Goal: Information Seeking & Learning: Learn about a topic

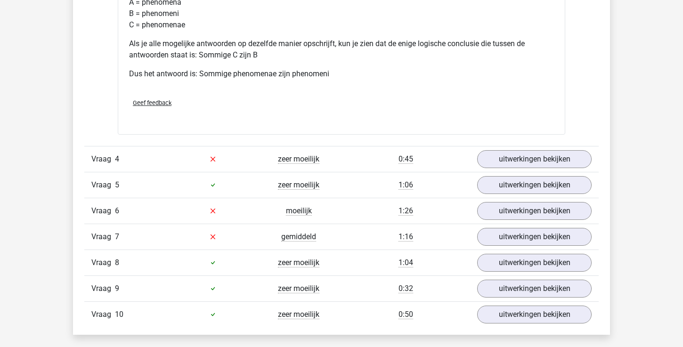
scroll to position [957, 0]
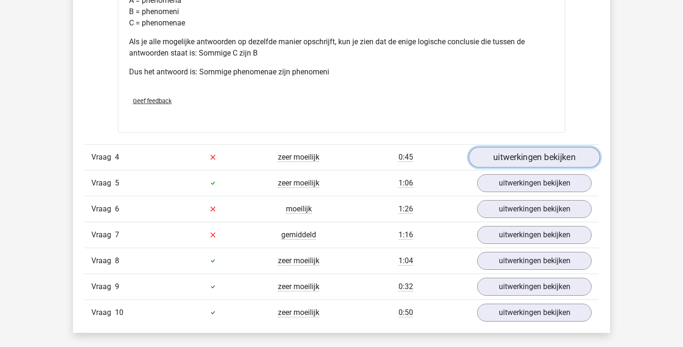
click at [506, 164] on link "uitwerkingen bekijken" at bounding box center [534, 157] width 131 height 21
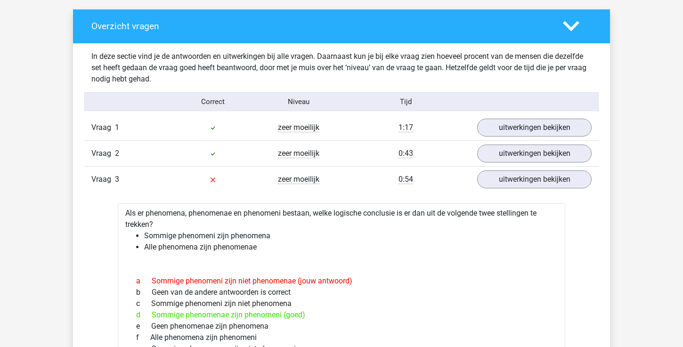
scroll to position [523, 0]
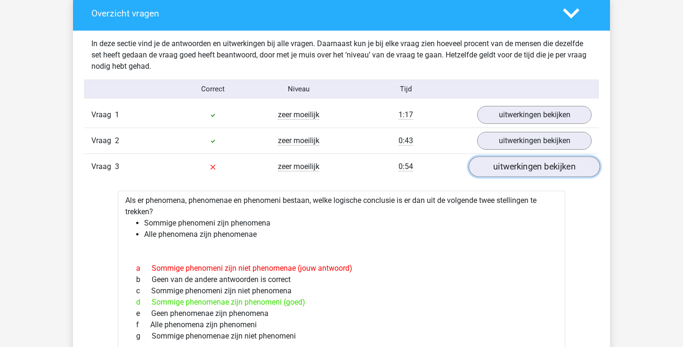
click at [499, 172] on link "uitwerkingen bekijken" at bounding box center [534, 166] width 131 height 21
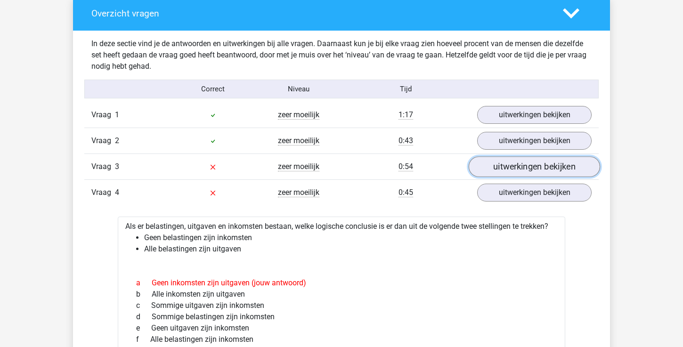
click at [499, 172] on link "uitwerkingen bekijken" at bounding box center [534, 166] width 131 height 21
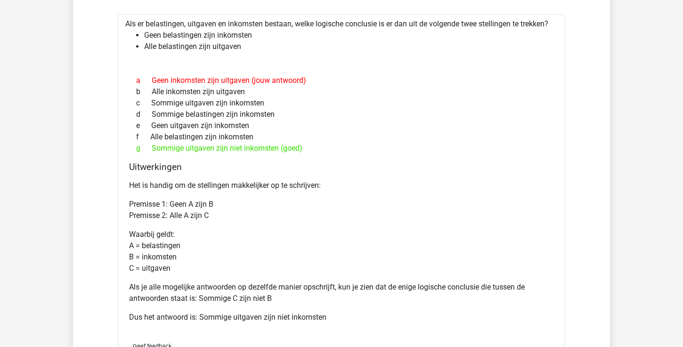
scroll to position [1127, 0]
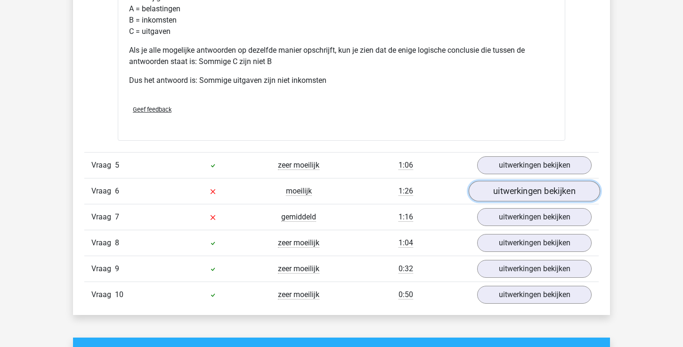
click at [502, 184] on link "uitwerkingen bekijken" at bounding box center [534, 191] width 131 height 21
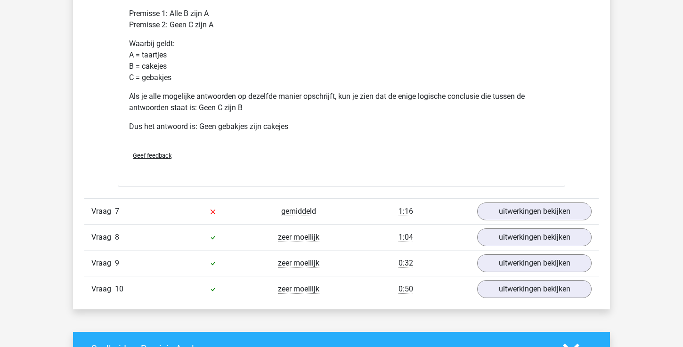
scroll to position [1795, 0]
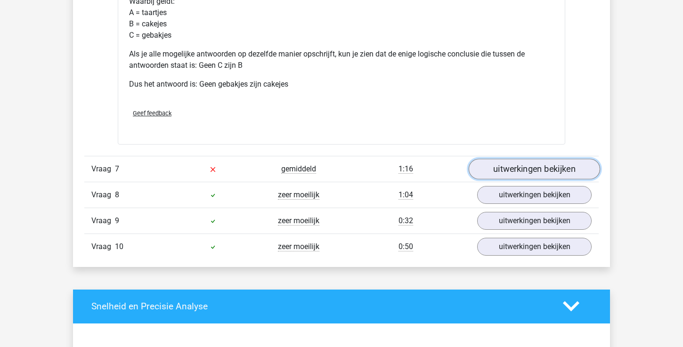
click at [506, 172] on link "uitwerkingen bekijken" at bounding box center [534, 169] width 131 height 21
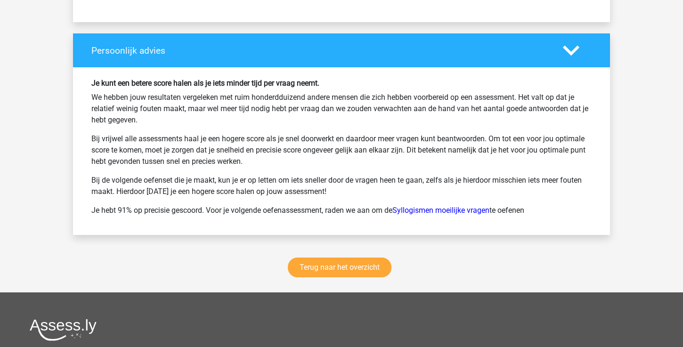
scroll to position [2840, 0]
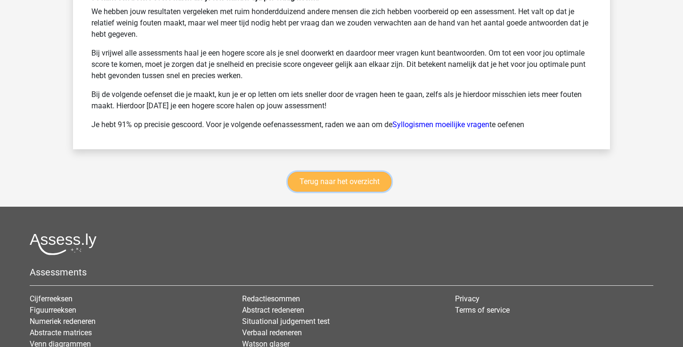
click at [365, 187] on link "Terug naar het overzicht" at bounding box center [340, 182] width 104 height 20
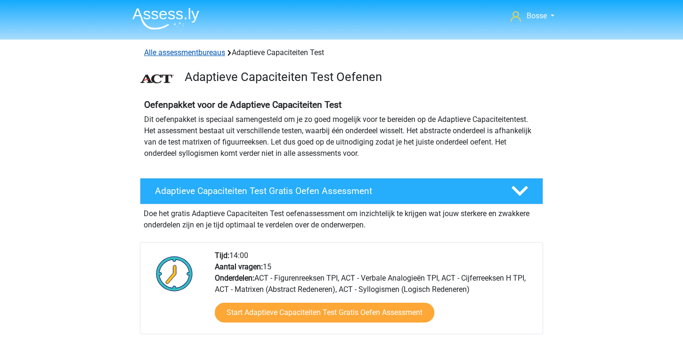
click at [198, 49] on link "Alle assessmentbureaus" at bounding box center [184, 52] width 81 height 9
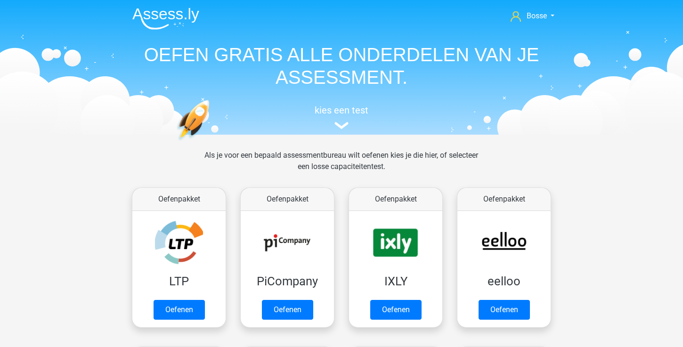
scroll to position [150, 0]
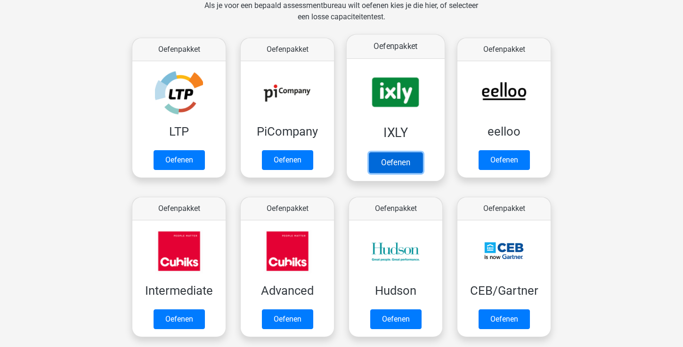
click at [398, 161] on link "Oefenen" at bounding box center [396, 162] width 54 height 21
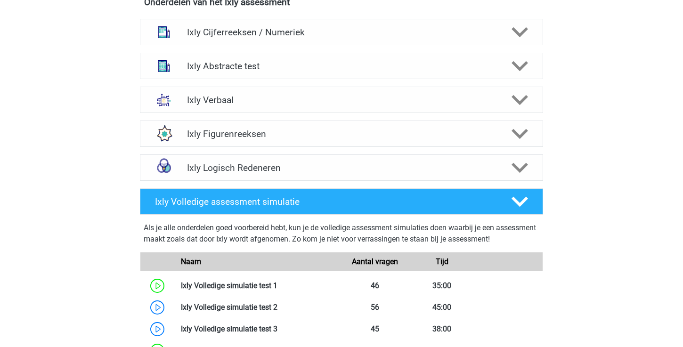
scroll to position [386, 0]
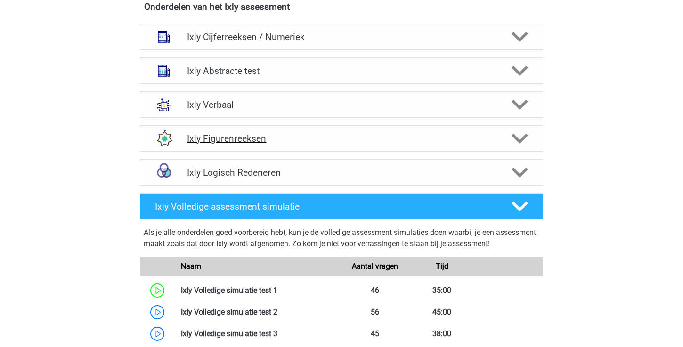
click at [421, 139] on h4 "Ixly Figurenreeksen" at bounding box center [341, 138] width 309 height 11
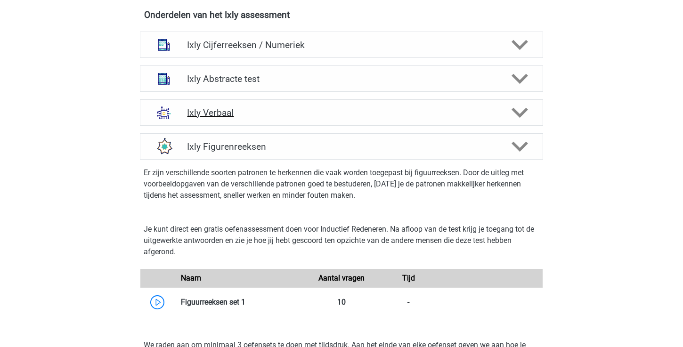
scroll to position [369, 0]
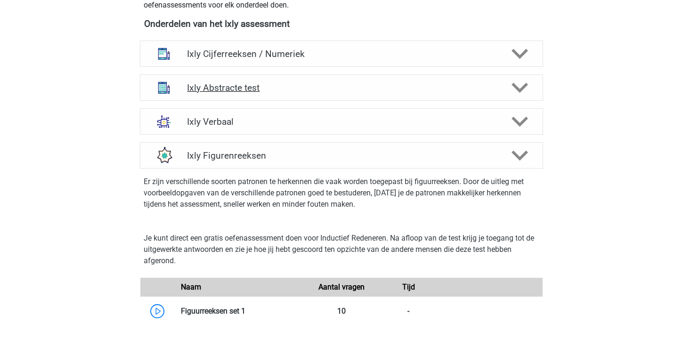
click at [269, 86] on h4 "Ixly Abstracte test" at bounding box center [341, 87] width 309 height 11
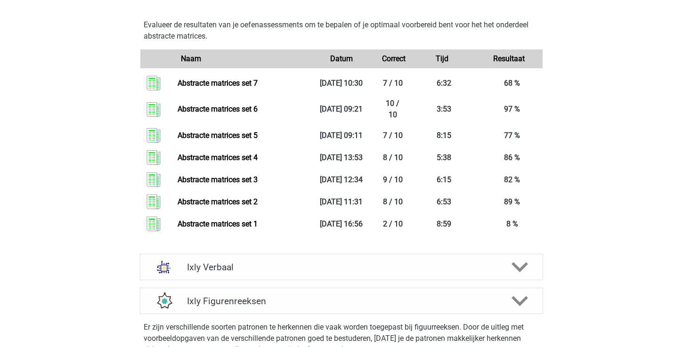
scroll to position [932, 0]
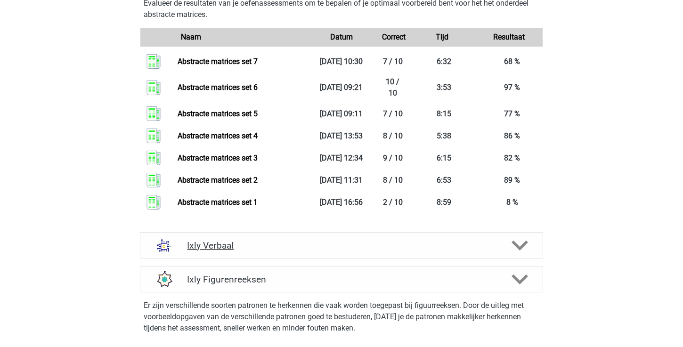
click at [262, 243] on h4 "Ixly Verbaal" at bounding box center [341, 245] width 309 height 11
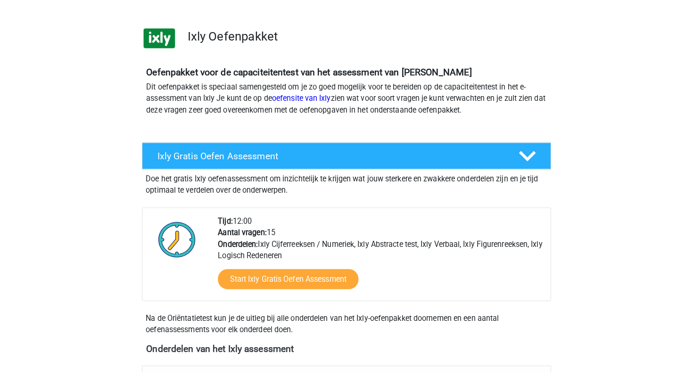
scroll to position [0, 0]
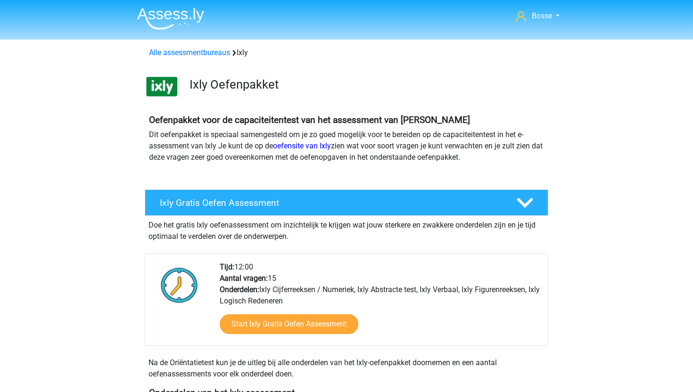
click at [178, 13] on img at bounding box center [170, 19] width 67 height 22
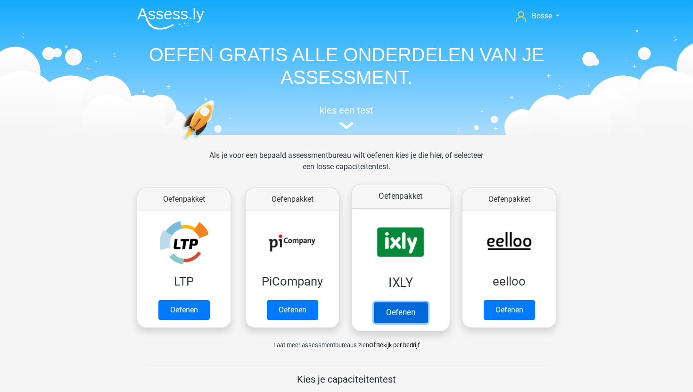
click at [414, 316] on link "Oefenen" at bounding box center [401, 312] width 54 height 21
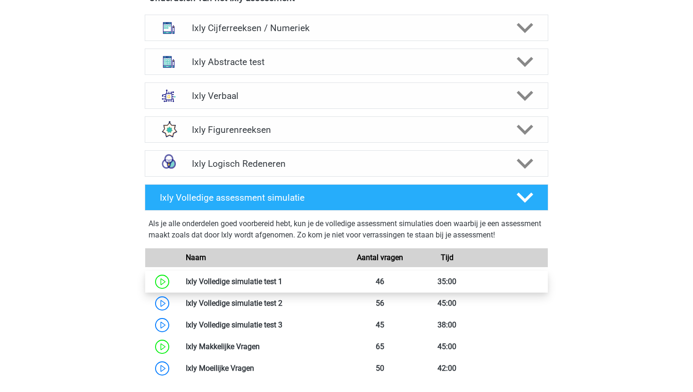
scroll to position [401, 0]
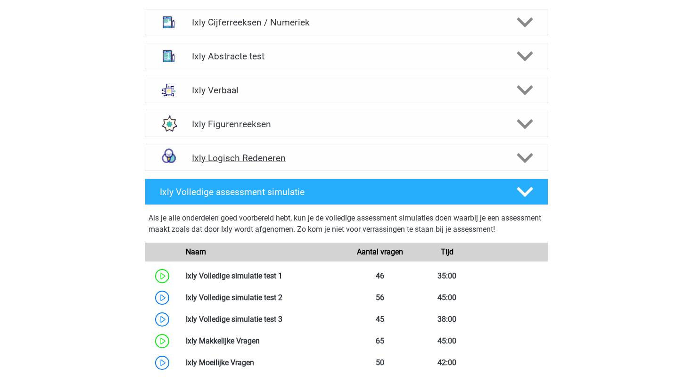
click at [295, 156] on h4 "Ixly Logisch Redeneren" at bounding box center [346, 158] width 309 height 11
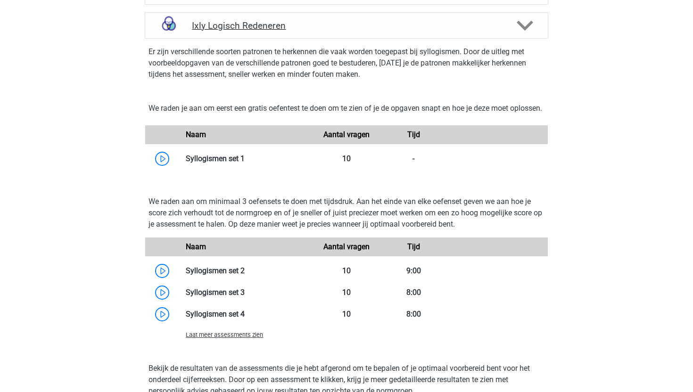
scroll to position [534, 0]
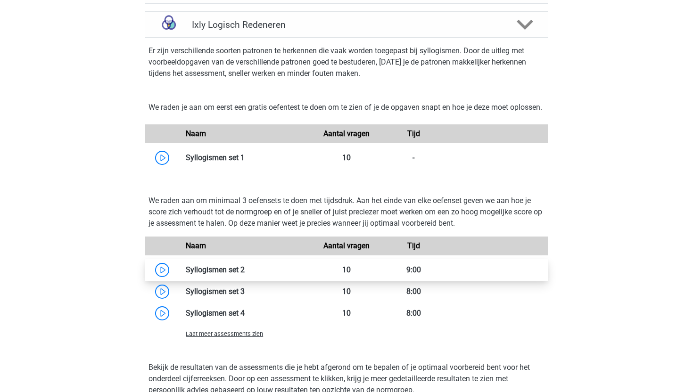
click at [245, 274] on link at bounding box center [245, 269] width 0 height 9
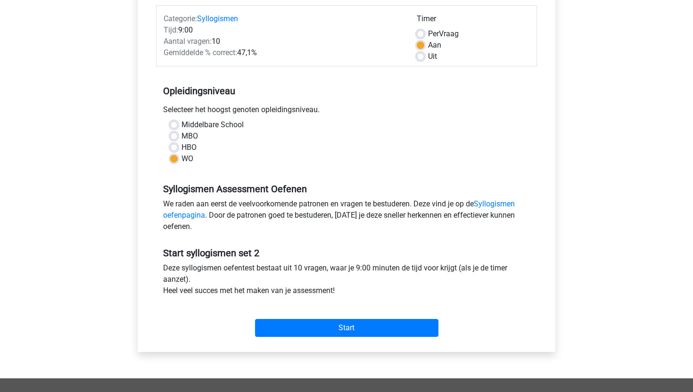
scroll to position [156, 0]
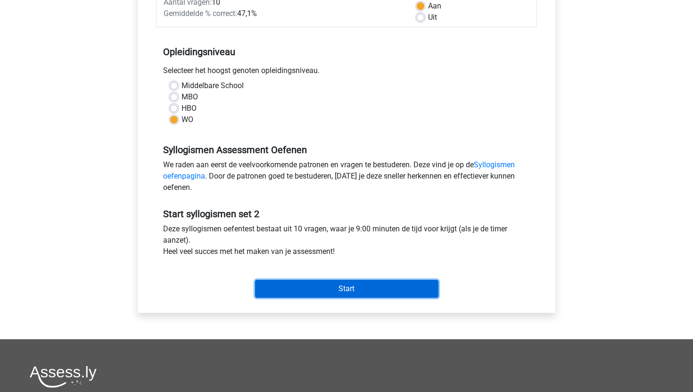
click at [300, 290] on input "Start" at bounding box center [346, 289] width 183 height 18
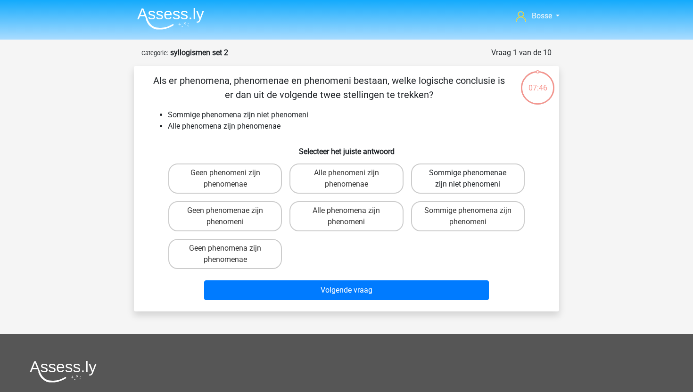
click at [466, 185] on label "Sommige phenomenae zijn niet phenomeni" at bounding box center [468, 179] width 114 height 30
click at [467, 179] on input "Sommige phenomenae zijn niet phenomeni" at bounding box center [470, 176] width 6 height 6
radio input "true"
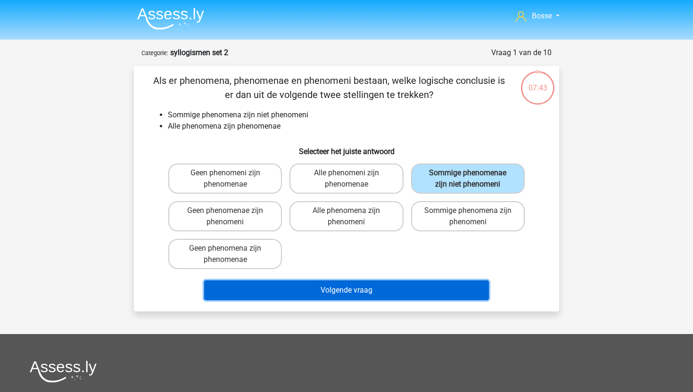
click at [420, 296] on button "Volgende vraag" at bounding box center [346, 290] width 285 height 20
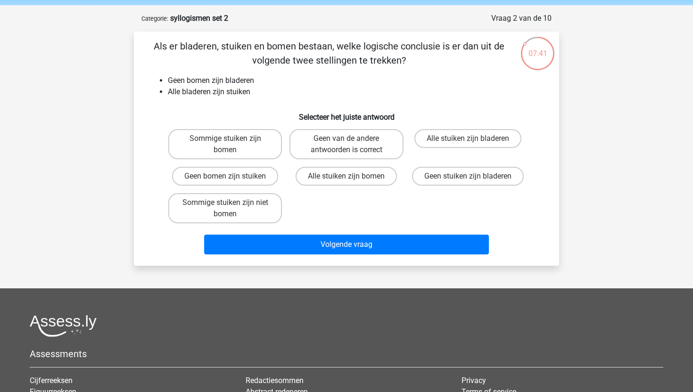
scroll to position [34, 0]
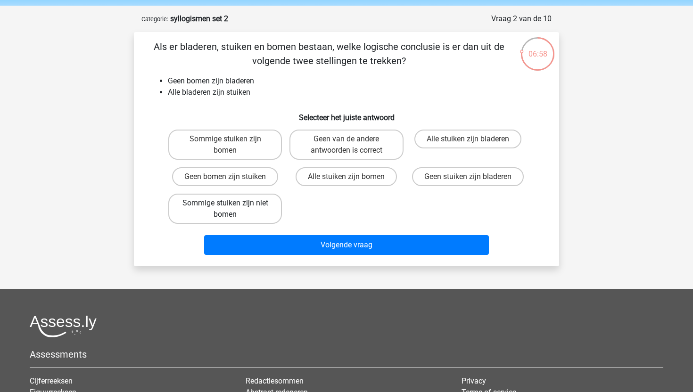
click at [249, 212] on label "Sommige stuiken zijn niet bomen" at bounding box center [225, 209] width 114 height 30
click at [231, 209] on input "Sommige stuiken zijn niet bomen" at bounding box center [228, 206] width 6 height 6
radio input "true"
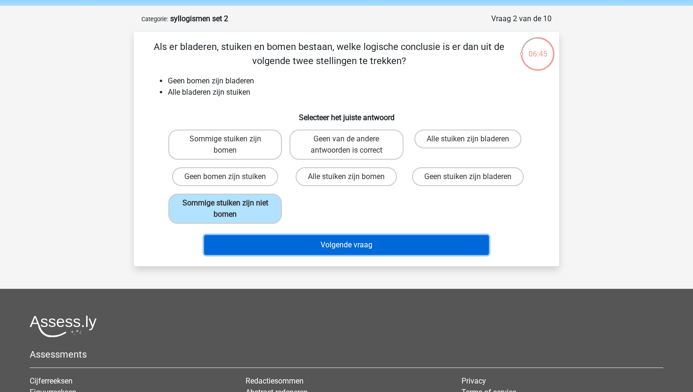
click at [273, 247] on button "Volgende vraag" at bounding box center [346, 245] width 285 height 20
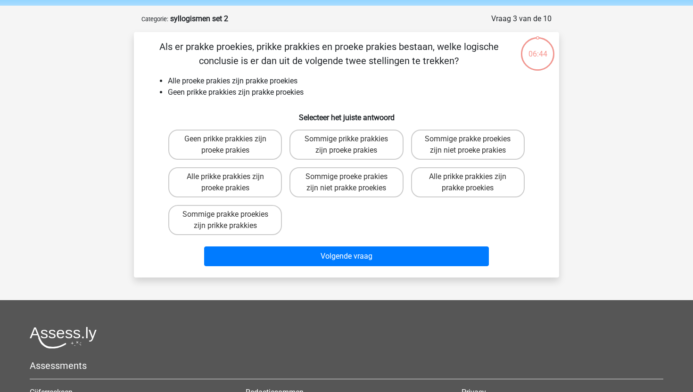
scroll to position [47, 0]
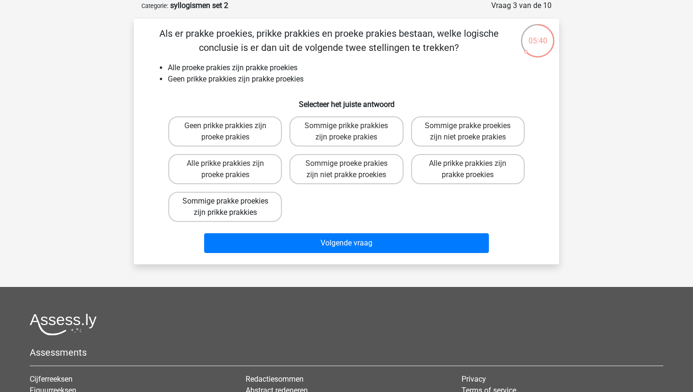
click at [267, 202] on label "Sommige prakke proekies zijn prikke prakkies" at bounding box center [225, 207] width 114 height 30
click at [231, 202] on input "Sommige prakke proekies zijn prikke prakkies" at bounding box center [228, 204] width 6 height 6
radio input "true"
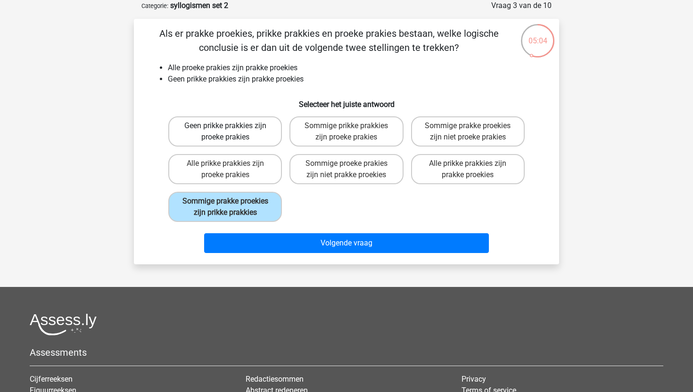
click at [265, 128] on label "Geen prikke prakkies zijn proeke prakies" at bounding box center [225, 131] width 114 height 30
click at [231, 128] on input "Geen prikke prakkies zijn proeke prakies" at bounding box center [228, 129] width 6 height 6
radio input "true"
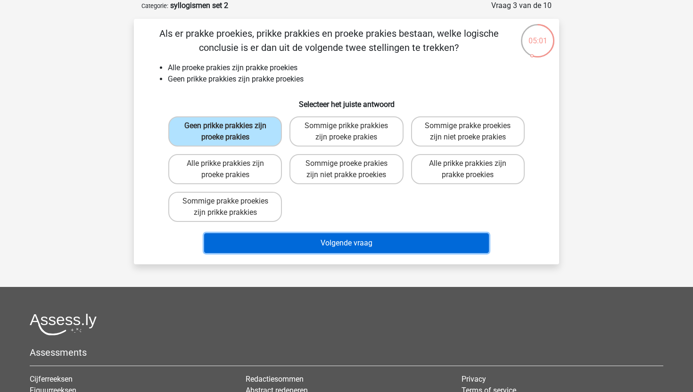
click at [305, 243] on button "Volgende vraag" at bounding box center [346, 243] width 285 height 20
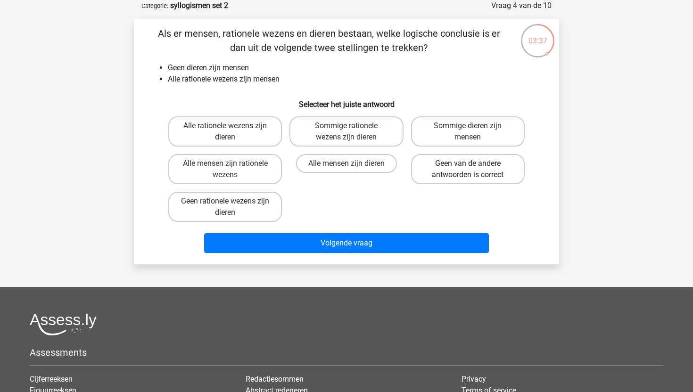
click at [447, 162] on label "Geen van de andere antwoorden is correct" at bounding box center [468, 169] width 114 height 30
click at [467, 164] on input "Geen van de andere antwoorden is correct" at bounding box center [470, 167] width 6 height 6
radio input "true"
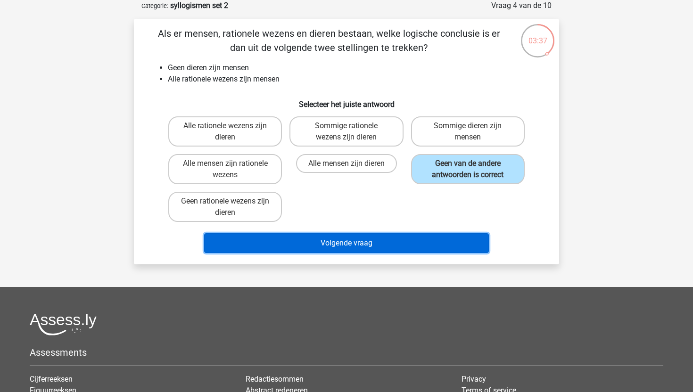
click at [393, 237] on button "Volgende vraag" at bounding box center [346, 243] width 285 height 20
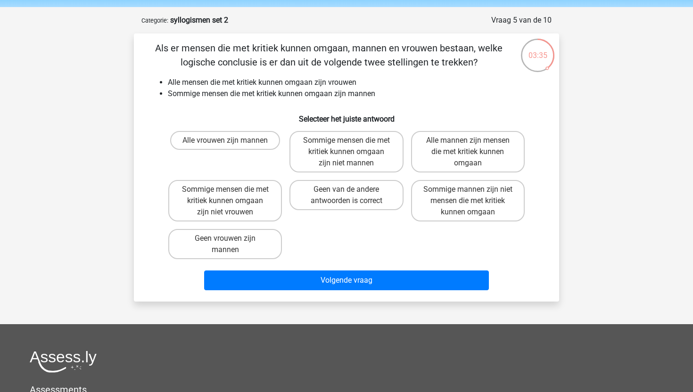
scroll to position [28, 0]
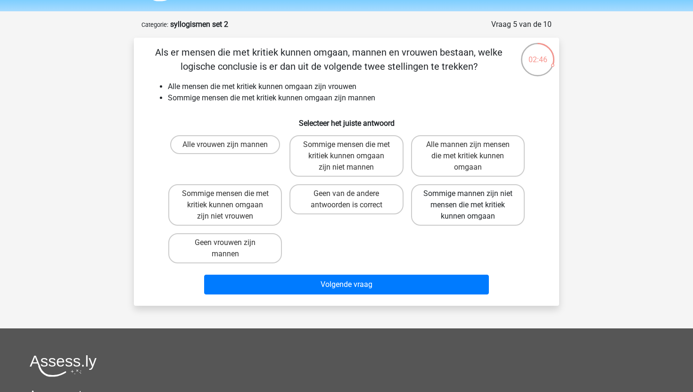
click at [447, 205] on label "Sommige mannen zijn niet mensen die met kritiek kunnen omgaan" at bounding box center [468, 204] width 114 height 41
click at [467, 200] on input "Sommige mannen zijn niet mensen die met kritiek kunnen omgaan" at bounding box center [470, 197] width 6 height 6
radio input "true"
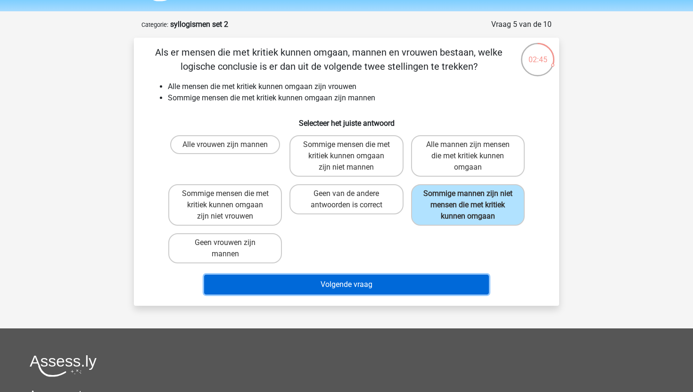
click at [387, 282] on button "Volgende vraag" at bounding box center [346, 285] width 285 height 20
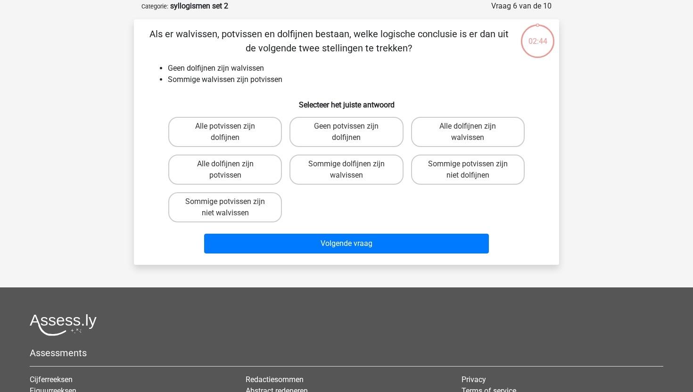
scroll to position [47, 0]
click at [251, 202] on label "Sommige potvissen zijn niet walvissen" at bounding box center [225, 207] width 114 height 30
click at [231, 202] on input "Sommige potvissen zijn niet walvissen" at bounding box center [228, 204] width 6 height 6
radio input "true"
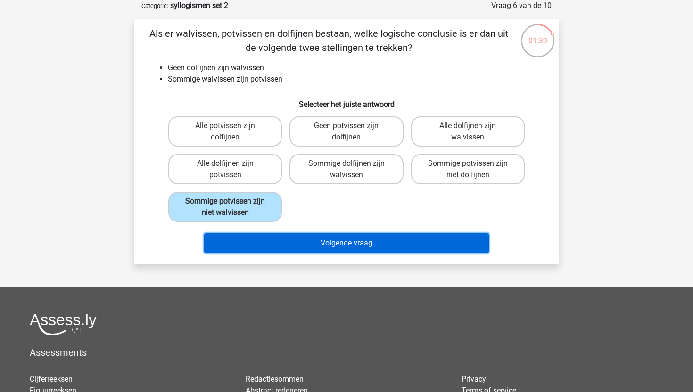
click at [435, 238] on button "Volgende vraag" at bounding box center [346, 243] width 285 height 20
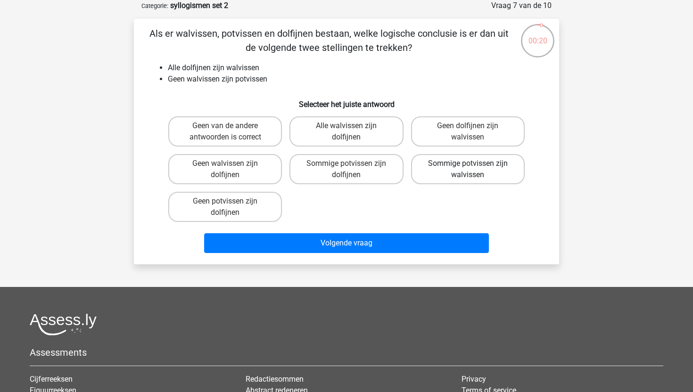
click at [463, 165] on label "Sommige potvissen zijn walvissen" at bounding box center [468, 169] width 114 height 30
click at [467, 165] on input "Sommige potvissen zijn walvissen" at bounding box center [470, 167] width 6 height 6
radio input "true"
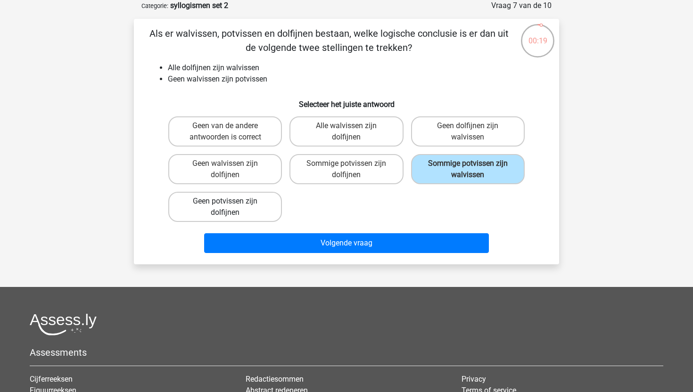
click at [253, 217] on label "Geen potvissen zijn dolfijnen" at bounding box center [225, 207] width 114 height 30
click at [231, 207] on input "Geen potvissen zijn dolfijnen" at bounding box center [228, 204] width 6 height 6
radio input "true"
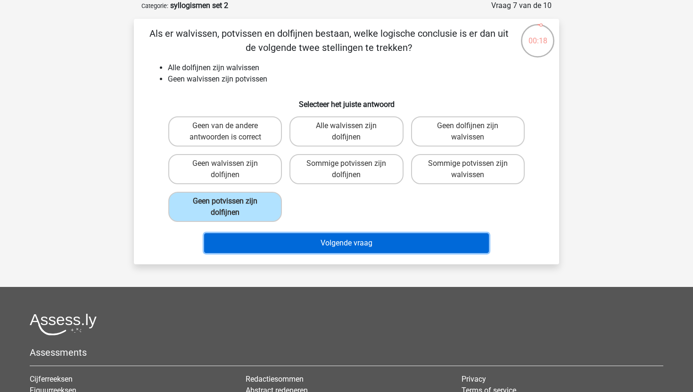
click at [311, 245] on button "Volgende vraag" at bounding box center [346, 243] width 285 height 20
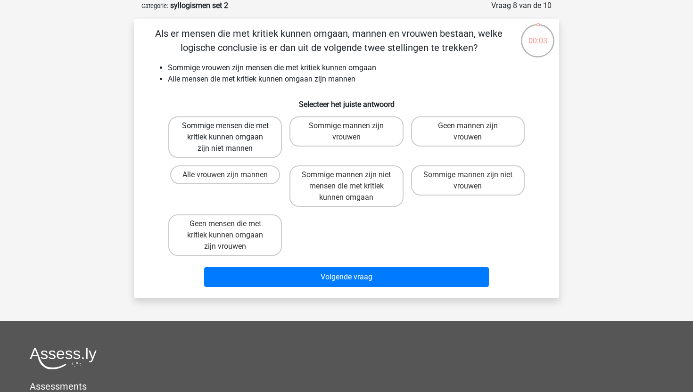
click at [268, 143] on label "Sommige mensen die met kritiek kunnen omgaan zijn niet mannen" at bounding box center [225, 136] width 114 height 41
click at [231, 132] on input "Sommige mensen die met kritiek kunnen omgaan zijn niet mannen" at bounding box center [228, 129] width 6 height 6
radio input "true"
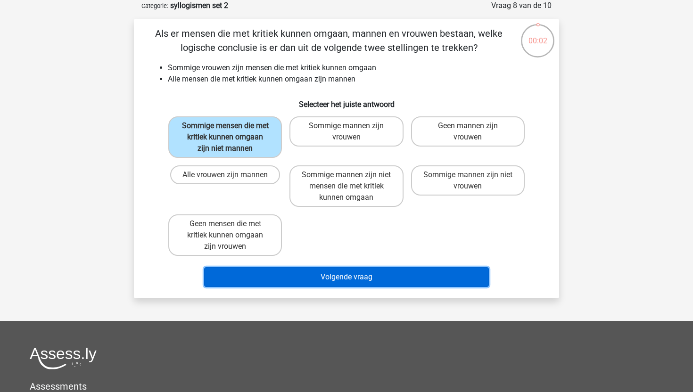
click at [286, 275] on button "Volgende vraag" at bounding box center [346, 277] width 285 height 20
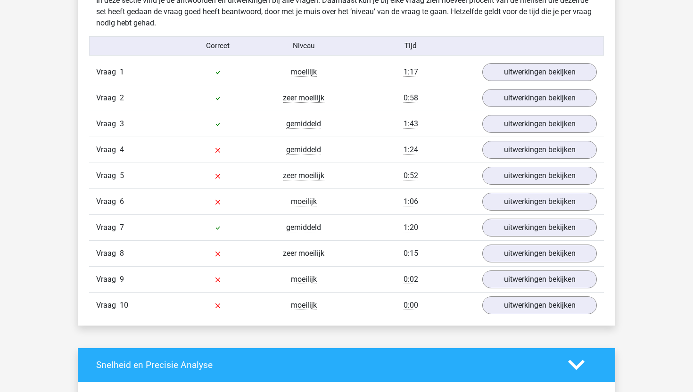
scroll to position [563, 0]
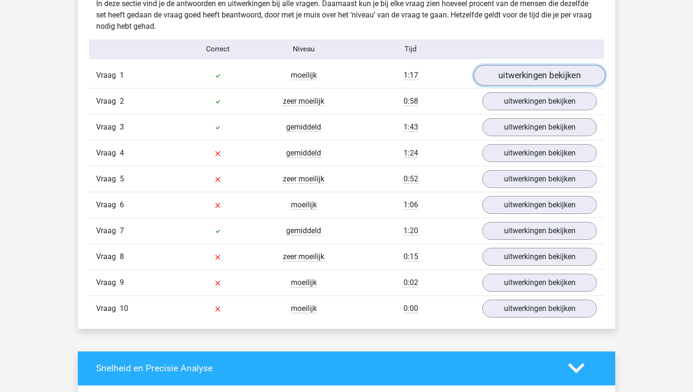
click at [499, 73] on link "uitwerkingen bekijken" at bounding box center [539, 75] width 131 height 21
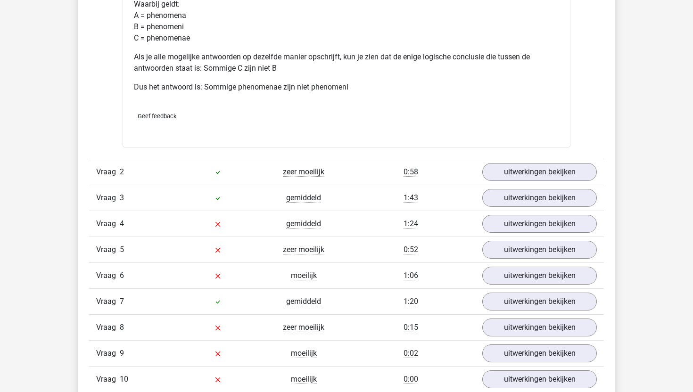
scroll to position [906, 0]
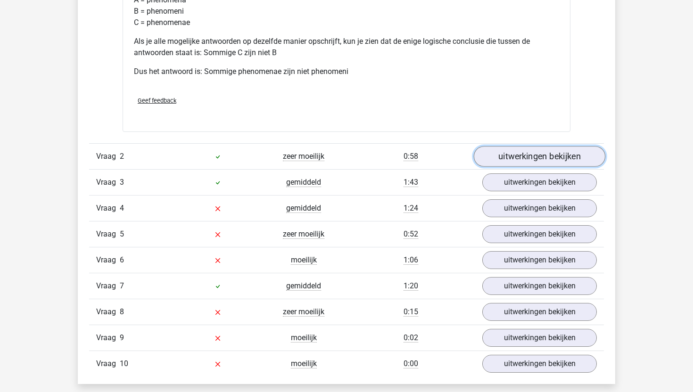
click at [514, 156] on link "uitwerkingen bekijken" at bounding box center [539, 156] width 131 height 21
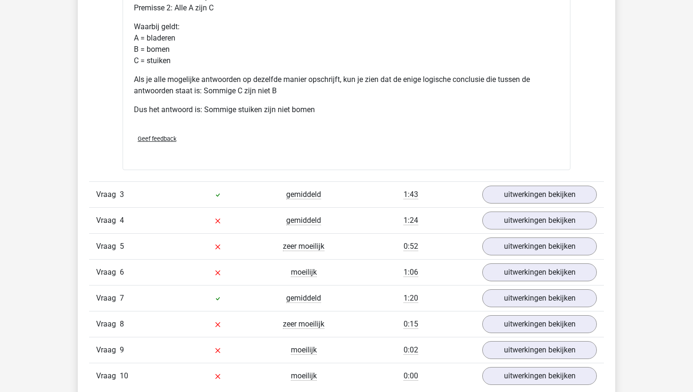
scroll to position [1301, 0]
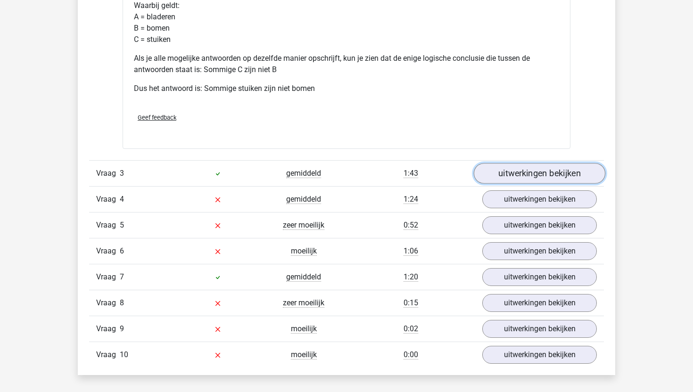
click at [500, 169] on link "uitwerkingen bekijken" at bounding box center [539, 173] width 131 height 21
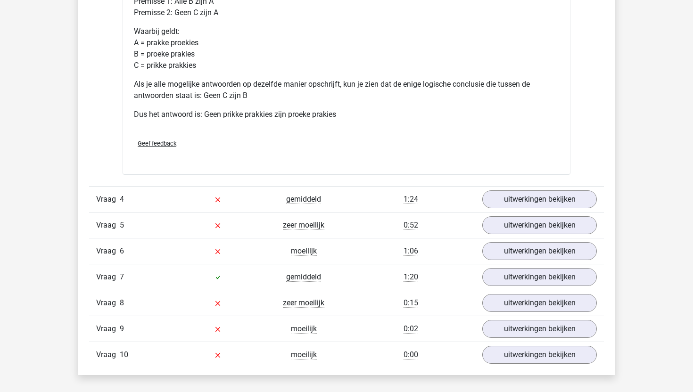
scroll to position [1708, 0]
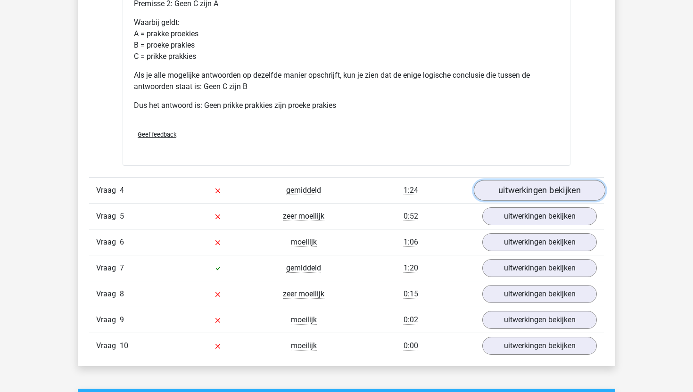
click at [499, 189] on link "uitwerkingen bekijken" at bounding box center [539, 190] width 131 height 21
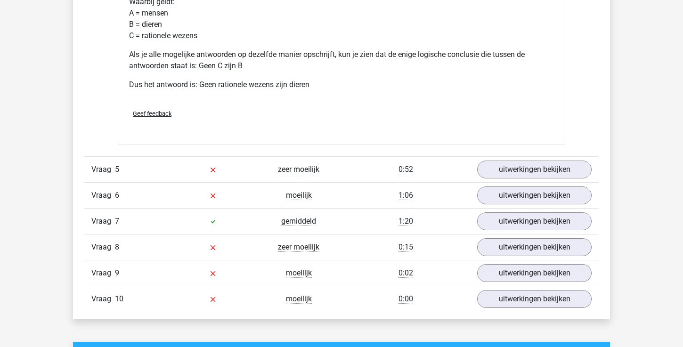
scroll to position [2147, 0]
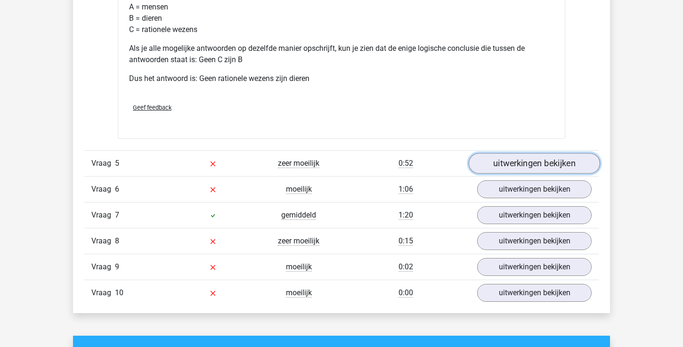
click at [487, 160] on link "uitwerkingen bekijken" at bounding box center [534, 163] width 131 height 21
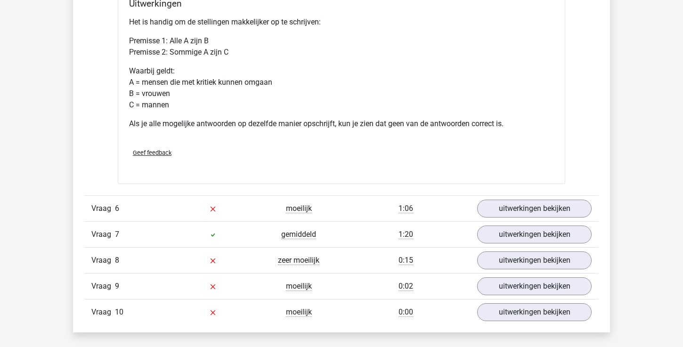
scroll to position [2497, 0]
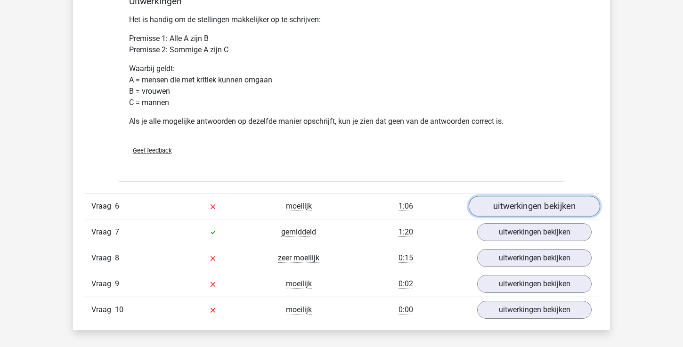
click at [495, 199] on link "uitwerkingen bekijken" at bounding box center [534, 206] width 131 height 21
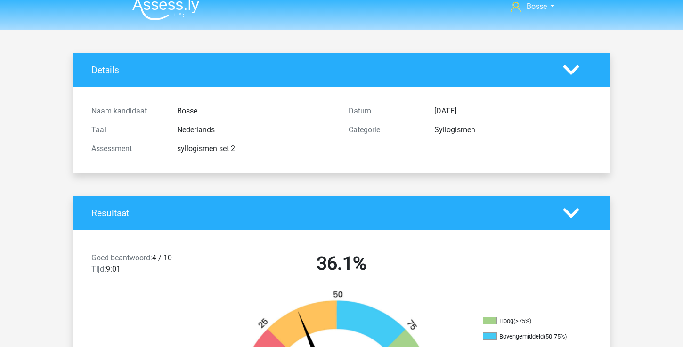
scroll to position [0, 0]
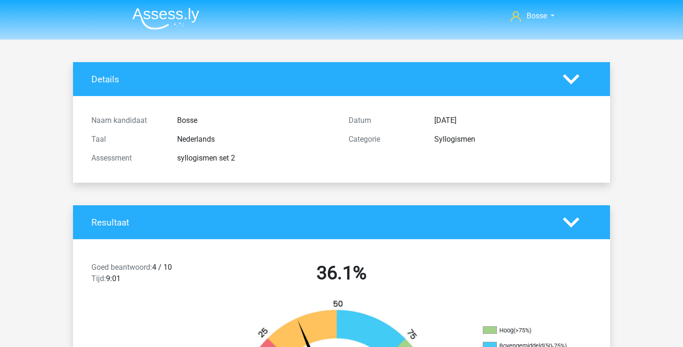
click at [144, 17] on img at bounding box center [165, 19] width 67 height 22
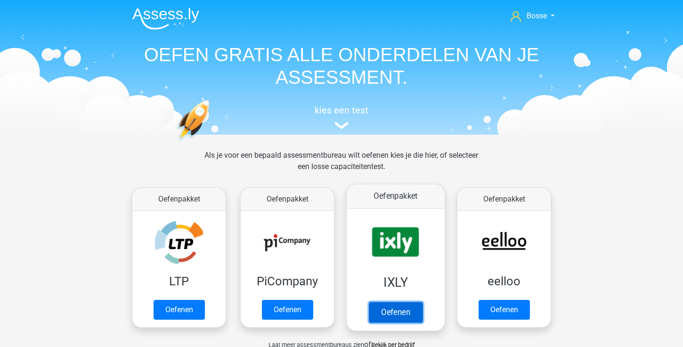
click at [404, 304] on link "Oefenen" at bounding box center [396, 312] width 54 height 21
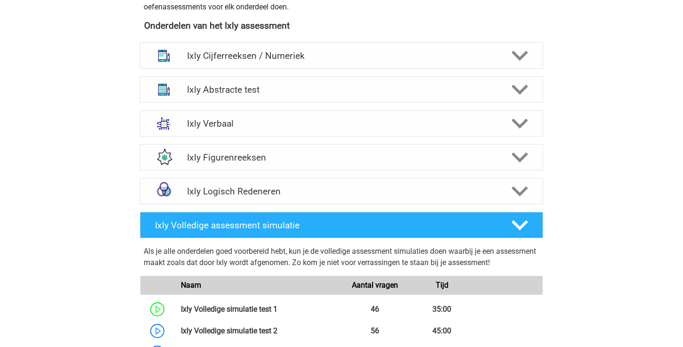
scroll to position [327, 0]
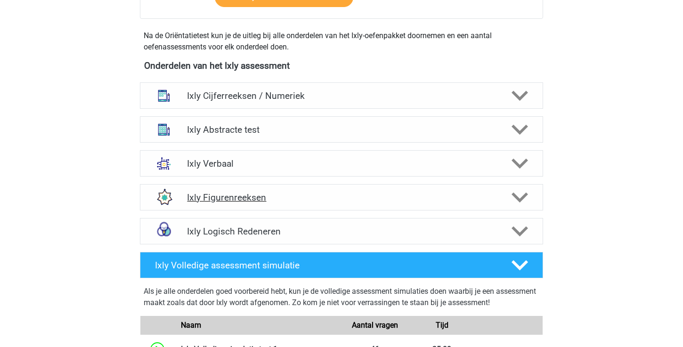
click at [311, 193] on h4 "Ixly Figurenreeksen" at bounding box center [341, 197] width 309 height 11
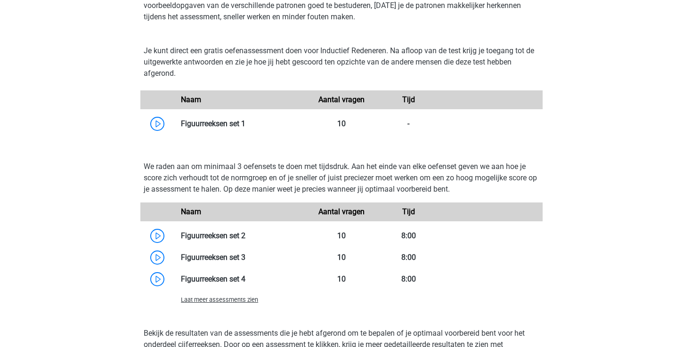
scroll to position [571, 0]
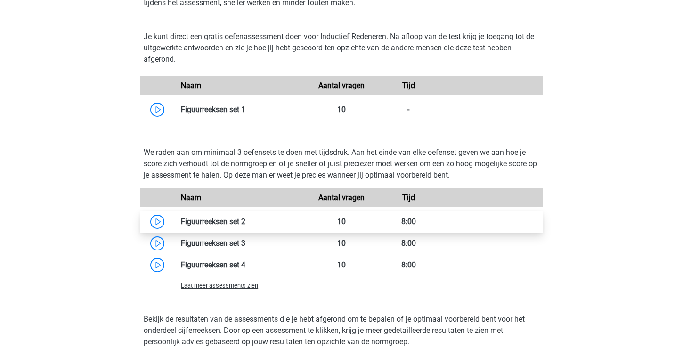
click at [245, 218] on link at bounding box center [245, 221] width 0 height 9
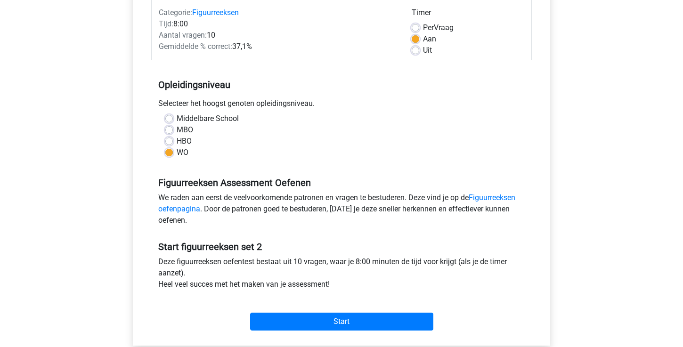
scroll to position [124, 0]
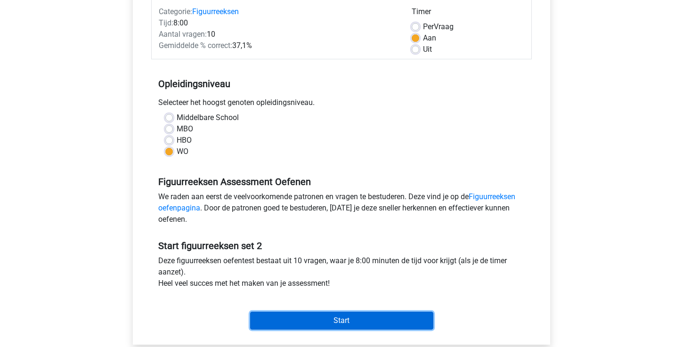
click at [278, 320] on input "Start" at bounding box center [341, 321] width 183 height 18
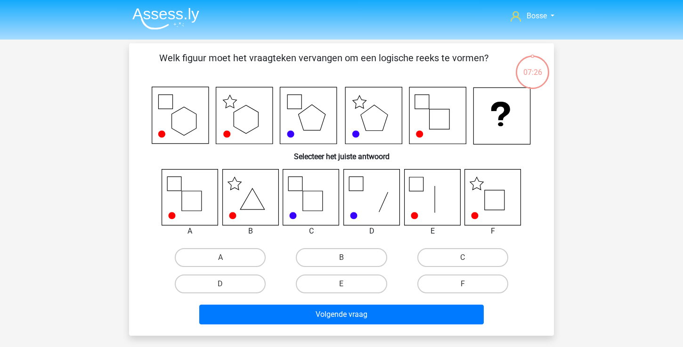
click at [507, 198] on icon at bounding box center [493, 197] width 56 height 56
click at [463, 276] on label "F" at bounding box center [462, 284] width 91 height 19
click at [463, 284] on input "F" at bounding box center [466, 287] width 6 height 6
radio input "true"
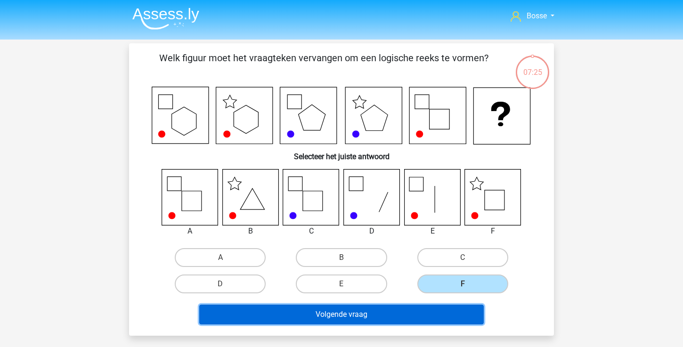
click at [439, 313] on button "Volgende vraag" at bounding box center [341, 315] width 285 height 20
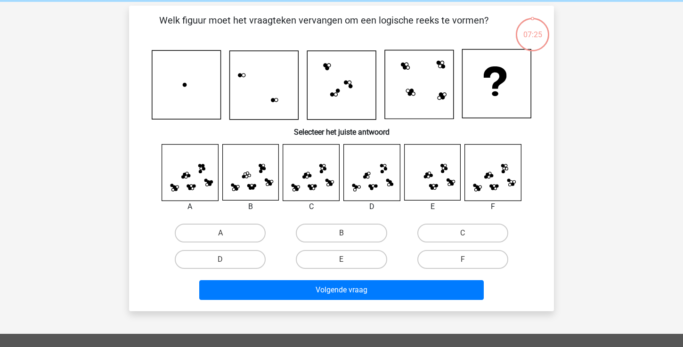
scroll to position [43, 0]
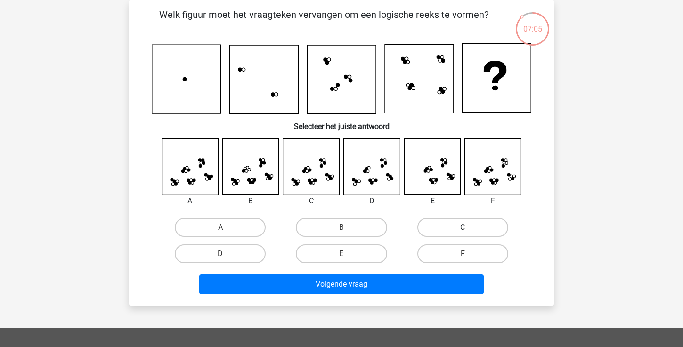
click at [464, 225] on label "C" at bounding box center [462, 227] width 91 height 19
click at [464, 228] on input "C" at bounding box center [466, 231] width 6 height 6
radio input "true"
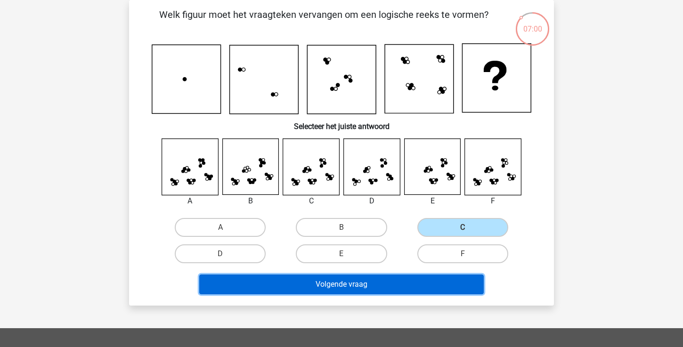
click at [409, 284] on button "Volgende vraag" at bounding box center [341, 285] width 285 height 20
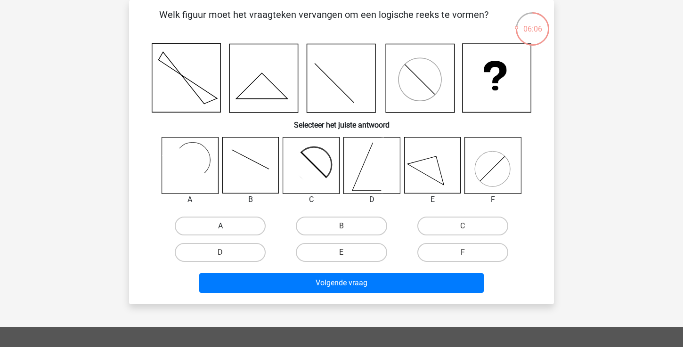
click at [207, 227] on label "A" at bounding box center [220, 226] width 91 height 19
click at [221, 227] on input "A" at bounding box center [224, 229] width 6 height 6
radio input "true"
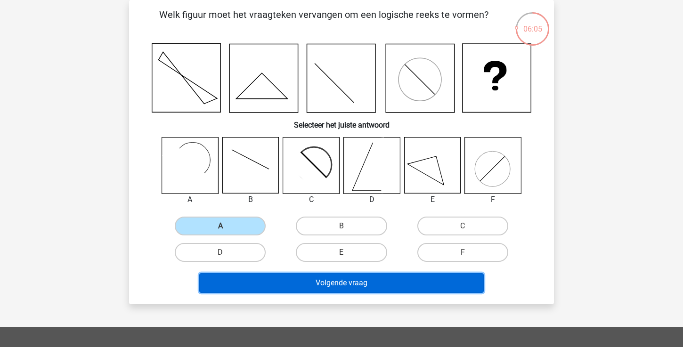
click at [257, 278] on button "Volgende vraag" at bounding box center [341, 283] width 285 height 20
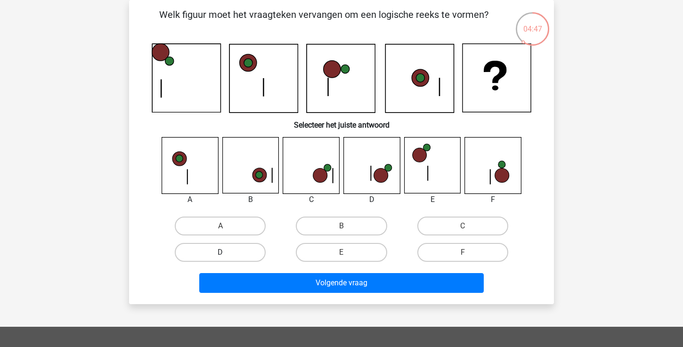
click at [215, 261] on label "D" at bounding box center [220, 252] width 91 height 19
click at [221, 259] on input "D" at bounding box center [224, 256] width 6 height 6
radio input "true"
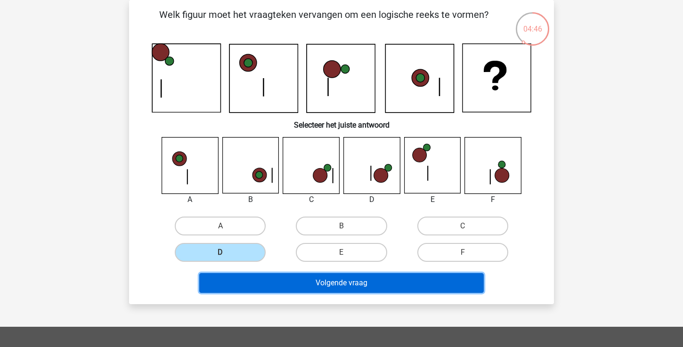
click at [276, 282] on button "Volgende vraag" at bounding box center [341, 283] width 285 height 20
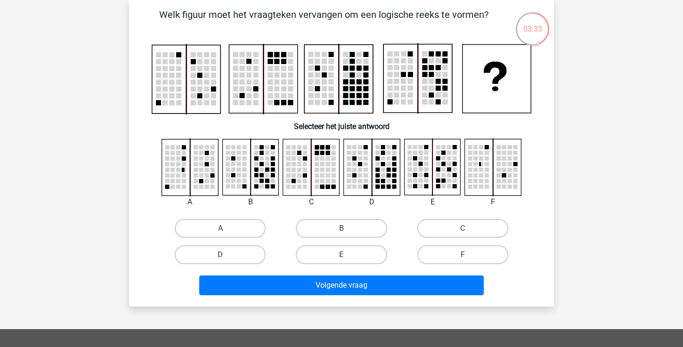
click at [266, 262] on div "D" at bounding box center [221, 254] width 114 height 19
click at [262, 259] on label "D" at bounding box center [220, 254] width 91 height 19
click at [227, 259] on input "D" at bounding box center [224, 258] width 6 height 6
radio input "true"
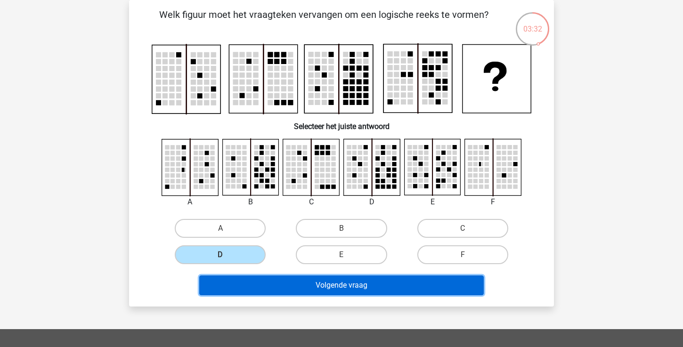
click at [282, 293] on button "Volgende vraag" at bounding box center [341, 286] width 285 height 20
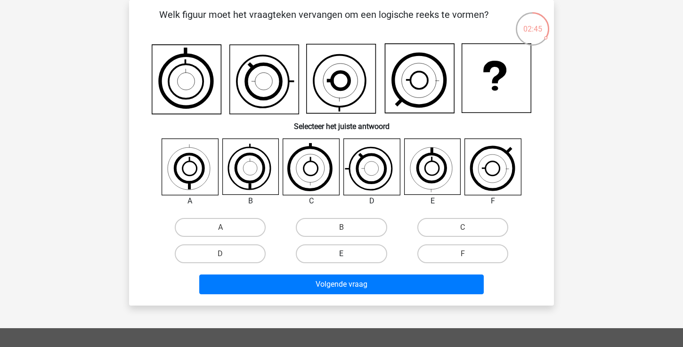
click at [359, 255] on label "E" at bounding box center [341, 254] width 91 height 19
click at [348, 255] on input "E" at bounding box center [345, 257] width 6 height 6
radio input "true"
click at [231, 228] on label "A" at bounding box center [220, 227] width 91 height 19
click at [227, 228] on input "A" at bounding box center [224, 231] width 6 height 6
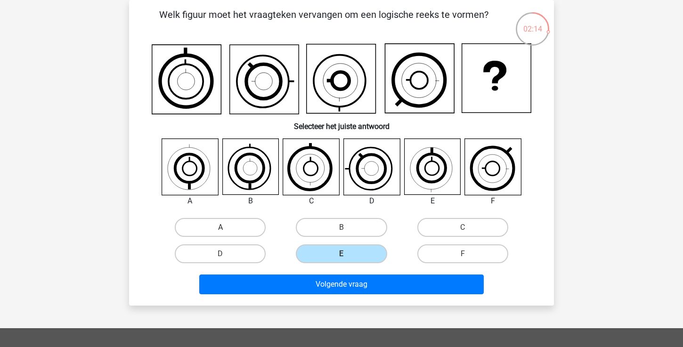
radio input "true"
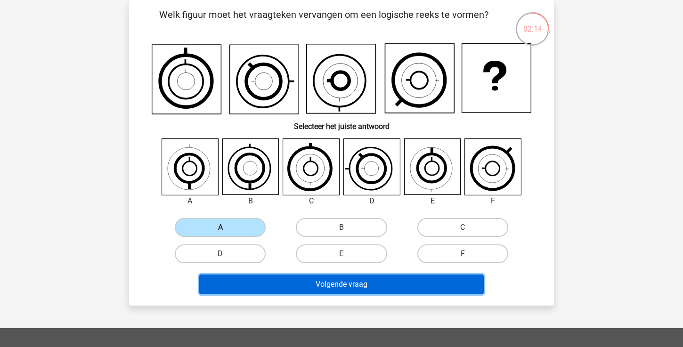
click at [247, 280] on button "Volgende vraag" at bounding box center [341, 285] width 285 height 20
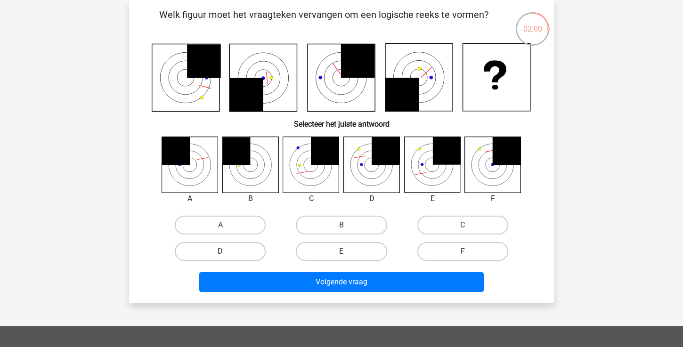
click at [463, 251] on label "F" at bounding box center [462, 251] width 91 height 19
click at [463, 252] on input "F" at bounding box center [466, 255] width 6 height 6
radio input "true"
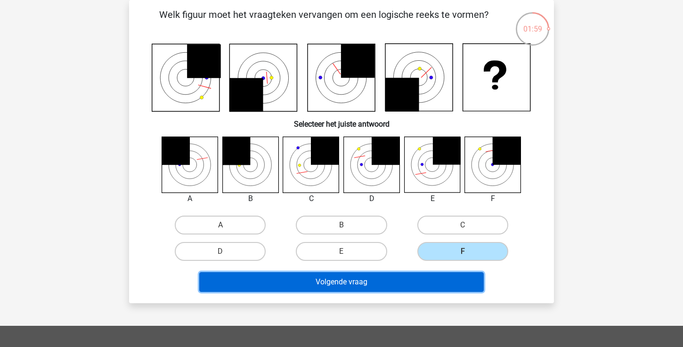
click at [444, 276] on button "Volgende vraag" at bounding box center [341, 282] width 285 height 20
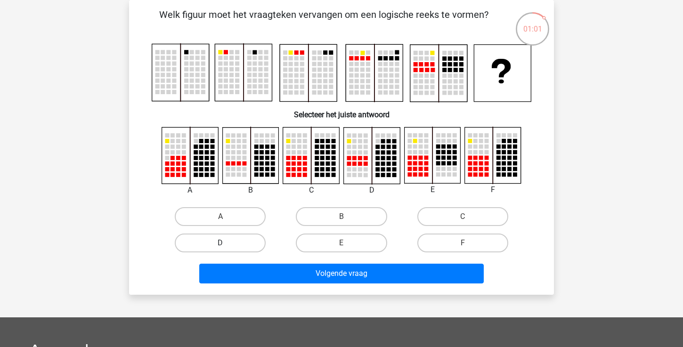
click at [254, 245] on label "D" at bounding box center [220, 243] width 91 height 19
click at [227, 245] on input "D" at bounding box center [224, 246] width 6 height 6
radio input "true"
click at [357, 248] on label "E" at bounding box center [341, 243] width 91 height 19
click at [348, 248] on input "E" at bounding box center [345, 246] width 6 height 6
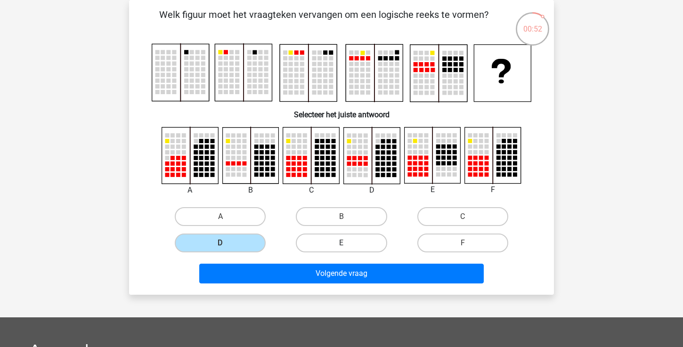
radio input "true"
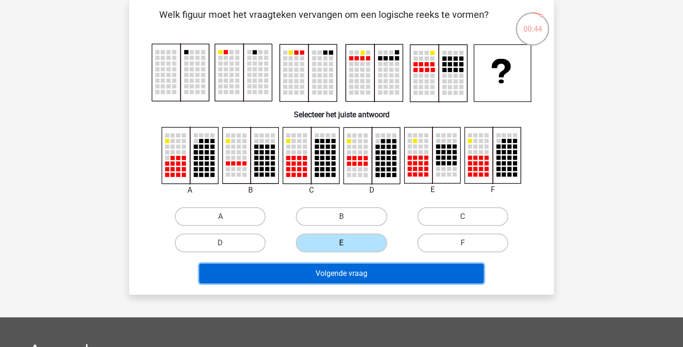
click at [360, 270] on button "Volgende vraag" at bounding box center [341, 274] width 285 height 20
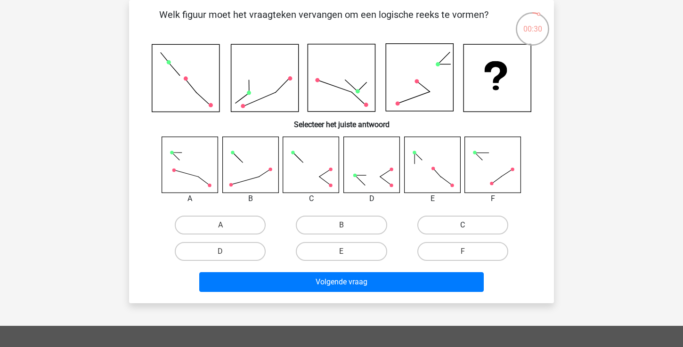
click at [438, 224] on label "C" at bounding box center [462, 225] width 91 height 19
click at [463, 225] on input "C" at bounding box center [466, 228] width 6 height 6
radio input "true"
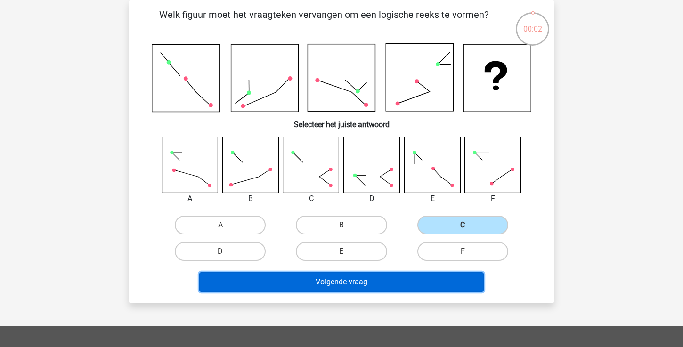
click at [388, 282] on button "Volgende vraag" at bounding box center [341, 282] width 285 height 20
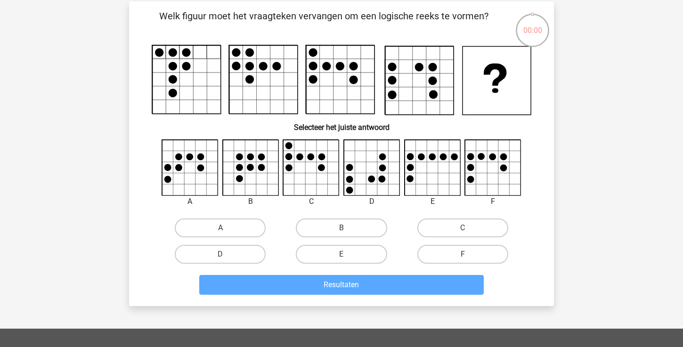
scroll to position [42, 0]
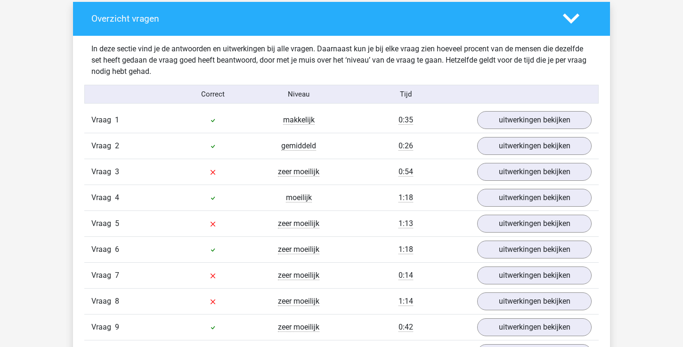
scroll to position [584, 0]
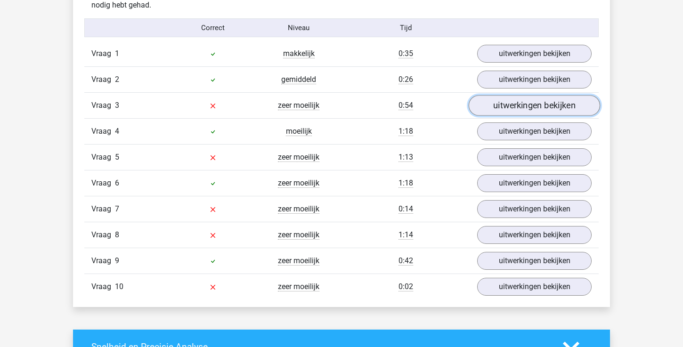
click at [499, 99] on link "uitwerkingen bekijken" at bounding box center [534, 105] width 131 height 21
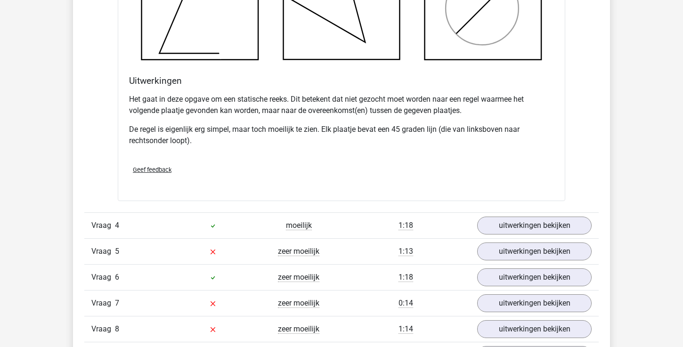
scroll to position [1097, 0]
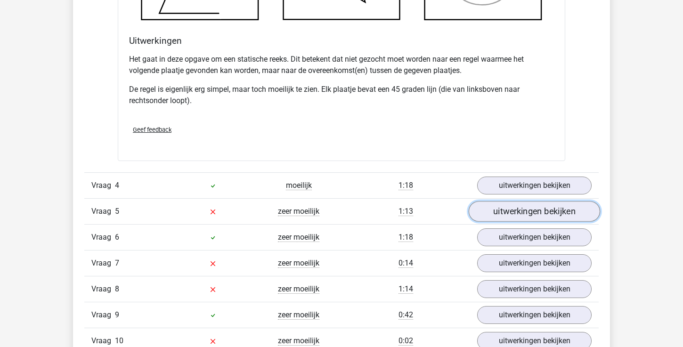
click at [500, 212] on link "uitwerkingen bekijken" at bounding box center [534, 211] width 131 height 21
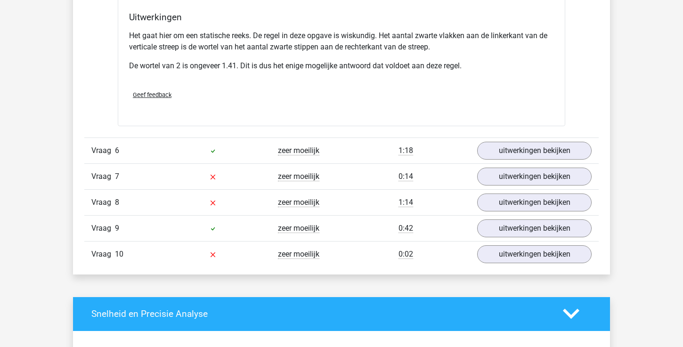
scroll to position [1756, 0]
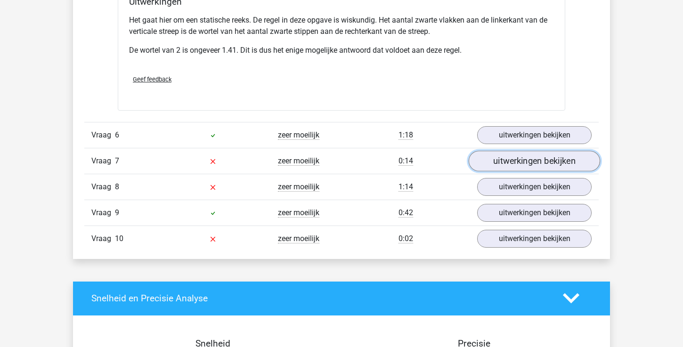
click at [528, 165] on link "uitwerkingen bekijken" at bounding box center [534, 161] width 131 height 21
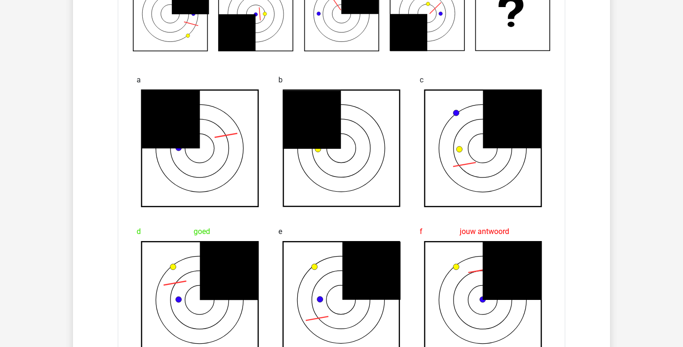
scroll to position [1988, 0]
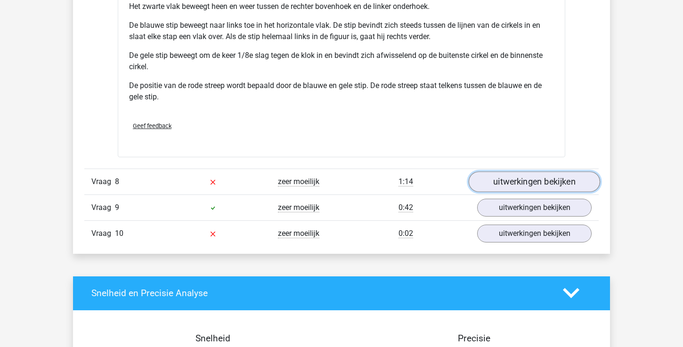
click at [529, 184] on link "uitwerkingen bekijken" at bounding box center [534, 182] width 131 height 21
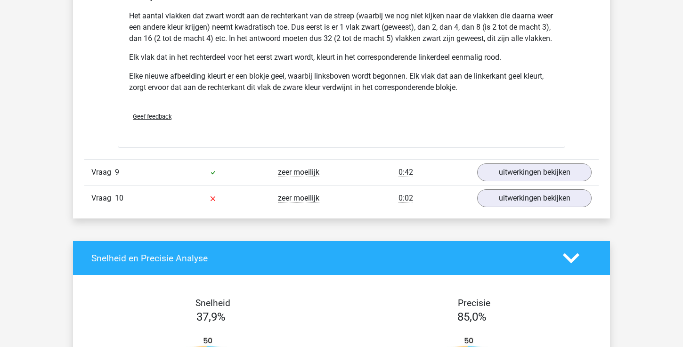
scroll to position [3050, 0]
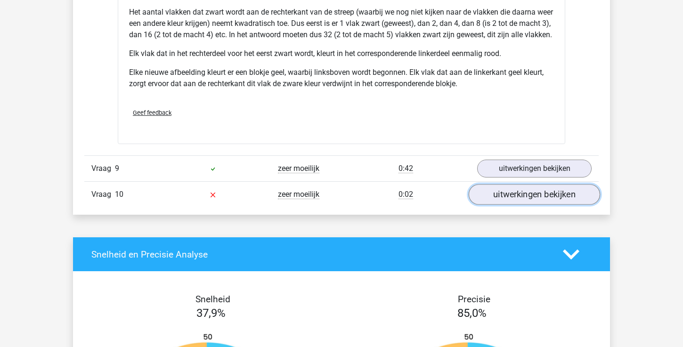
click at [527, 205] on link "uitwerkingen bekijken" at bounding box center [534, 194] width 131 height 21
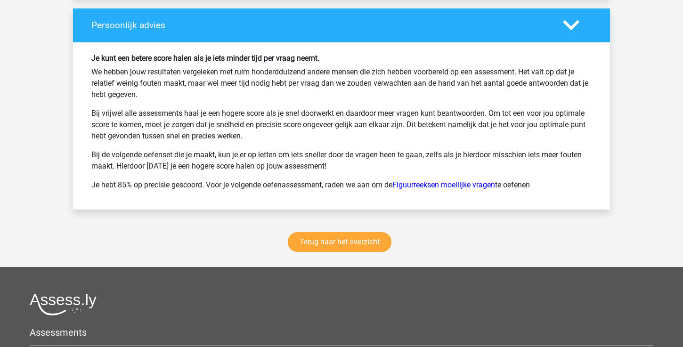
scroll to position [4180, 0]
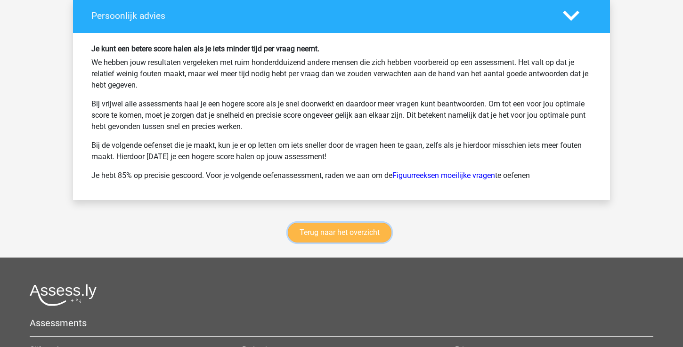
click at [360, 243] on link "Terug naar het overzicht" at bounding box center [340, 233] width 104 height 20
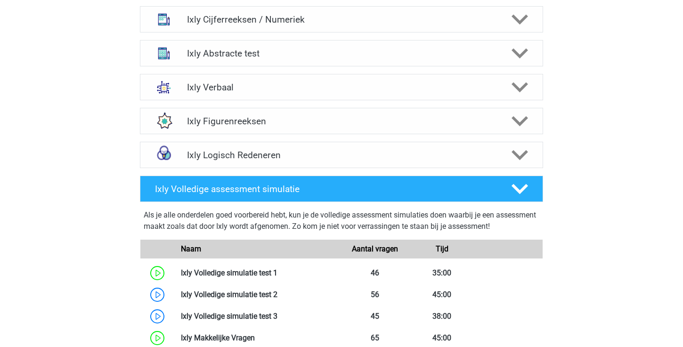
scroll to position [410, 0]
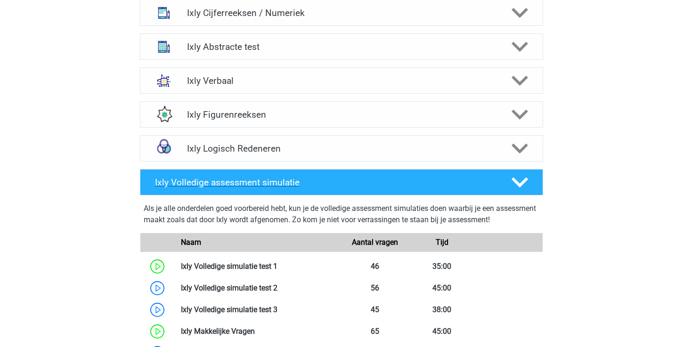
click at [516, 178] on icon at bounding box center [520, 182] width 16 height 16
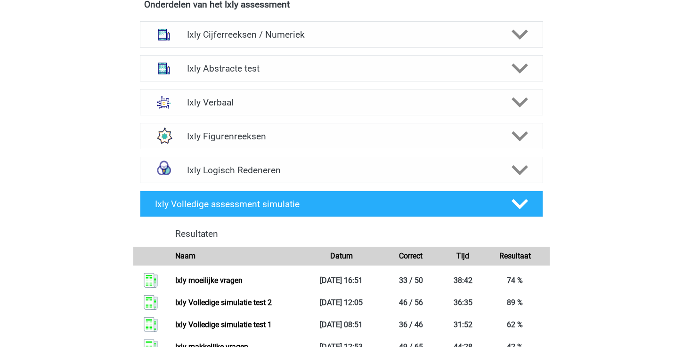
scroll to position [386, 0]
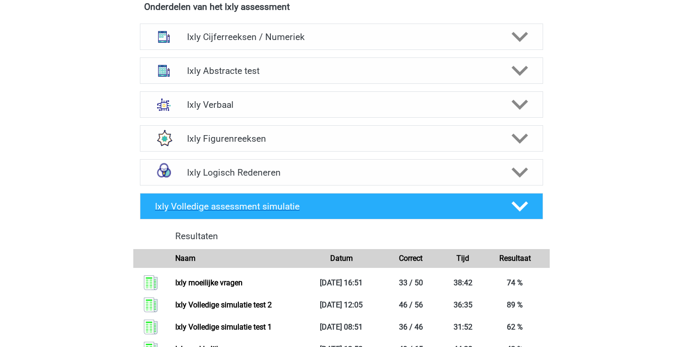
click at [523, 204] on icon at bounding box center [520, 206] width 16 height 16
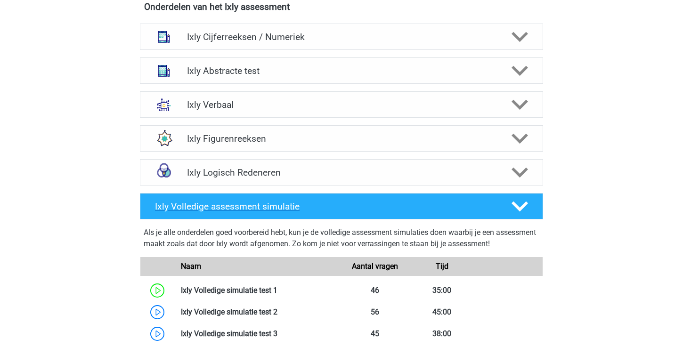
click at [523, 204] on icon at bounding box center [520, 206] width 16 height 16
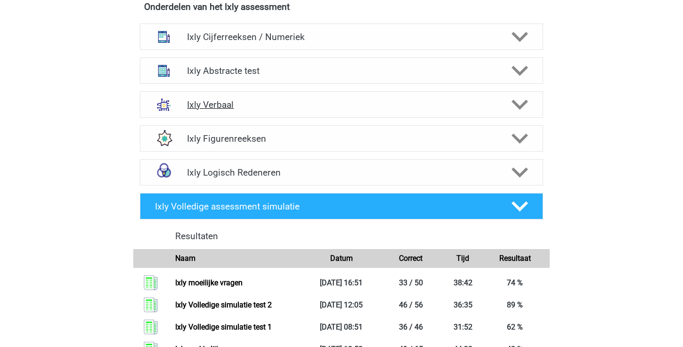
click at [526, 106] on icon at bounding box center [520, 105] width 16 height 16
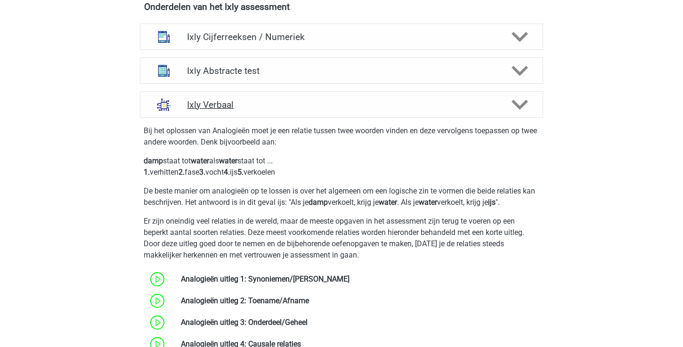
click at [524, 106] on icon at bounding box center [520, 105] width 16 height 16
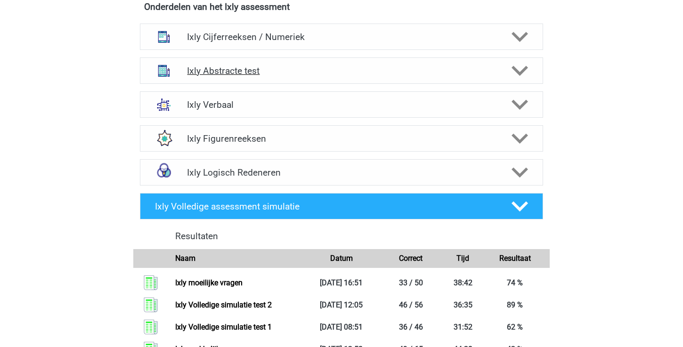
click at [514, 68] on polygon at bounding box center [520, 71] width 16 height 10
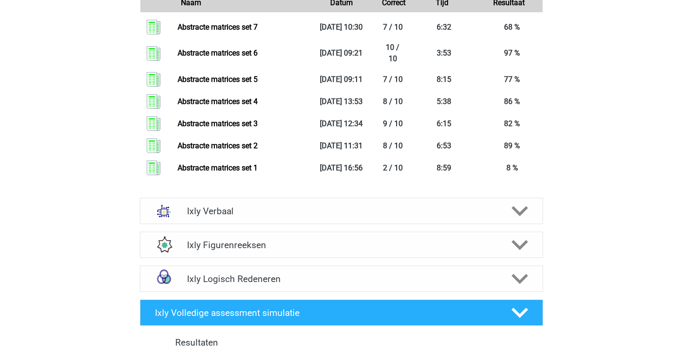
scroll to position [1014, 0]
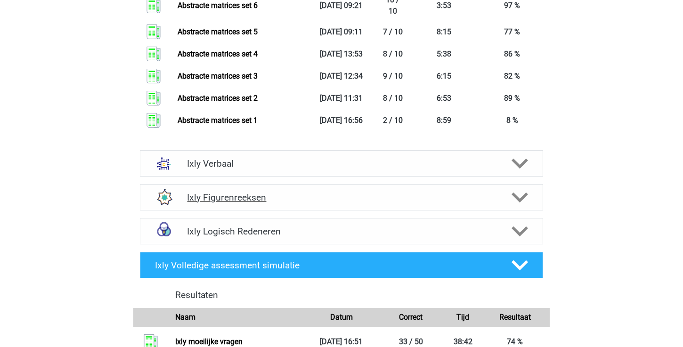
click at [350, 199] on h4 "Ixly Figurenreeksen" at bounding box center [341, 197] width 309 height 11
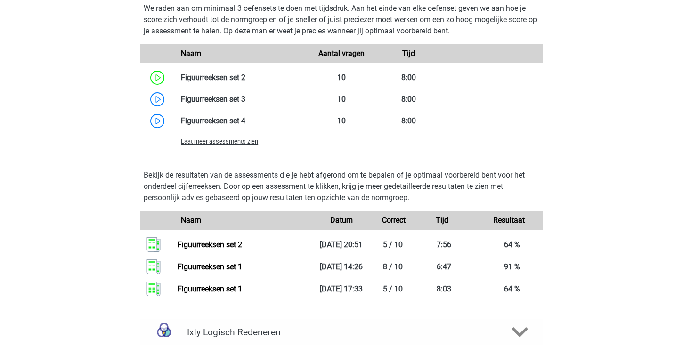
scroll to position [1392, 0]
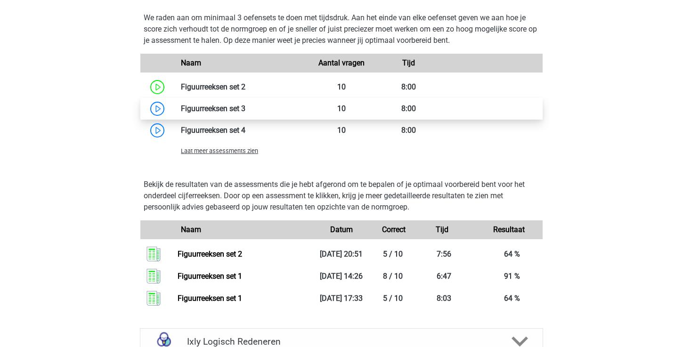
click at [245, 108] on link at bounding box center [245, 108] width 0 height 9
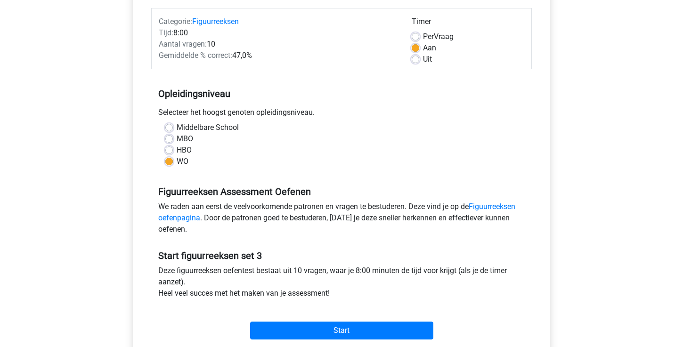
scroll to position [115, 0]
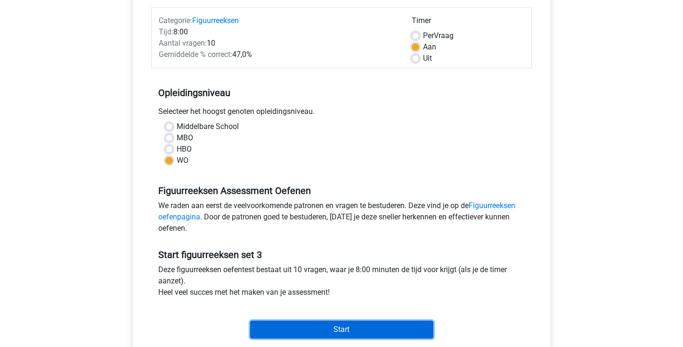
click at [334, 327] on input "Start" at bounding box center [341, 330] width 183 height 18
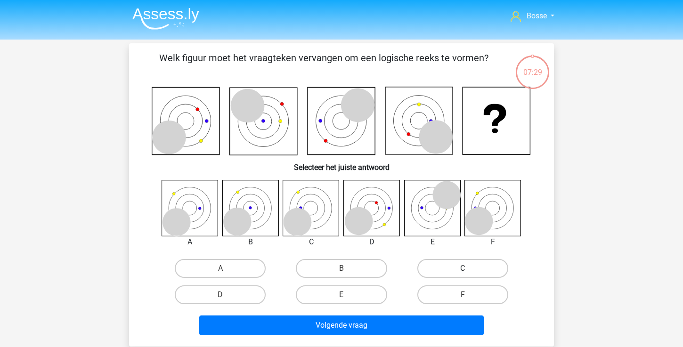
click at [451, 264] on label "C" at bounding box center [462, 268] width 91 height 19
click at [463, 269] on input "C" at bounding box center [466, 272] width 6 height 6
radio input "true"
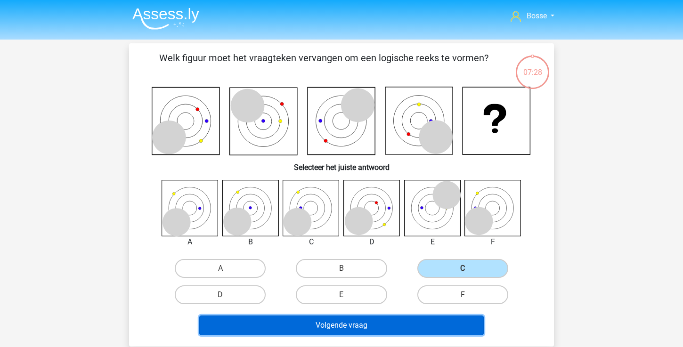
click at [349, 331] on button "Volgende vraag" at bounding box center [341, 326] width 285 height 20
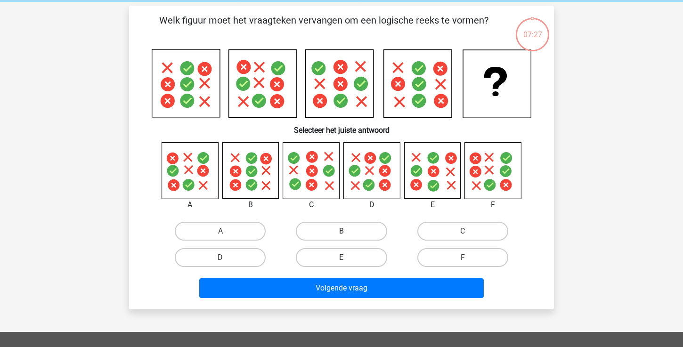
scroll to position [43, 0]
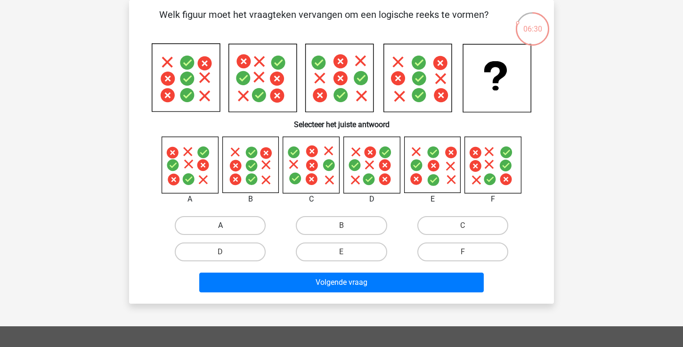
click at [215, 228] on label "A" at bounding box center [220, 225] width 91 height 19
click at [221, 228] on input "A" at bounding box center [224, 229] width 6 height 6
radio input "true"
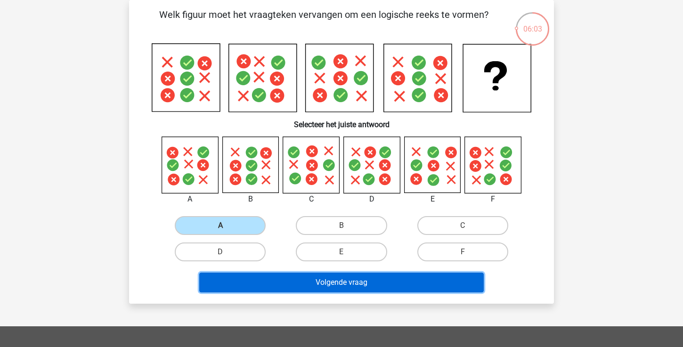
click at [255, 287] on button "Volgende vraag" at bounding box center [341, 283] width 285 height 20
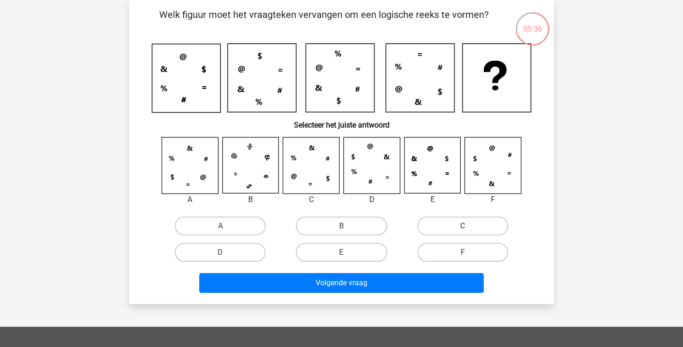
click at [441, 225] on label "C" at bounding box center [462, 226] width 91 height 19
click at [463, 226] on input "C" at bounding box center [466, 229] width 6 height 6
radio input "true"
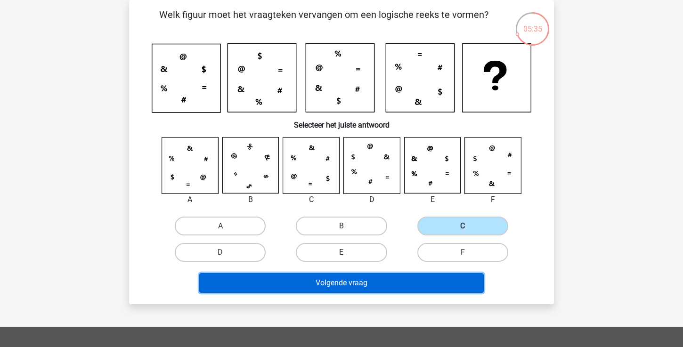
click at [330, 286] on button "Volgende vraag" at bounding box center [341, 283] width 285 height 20
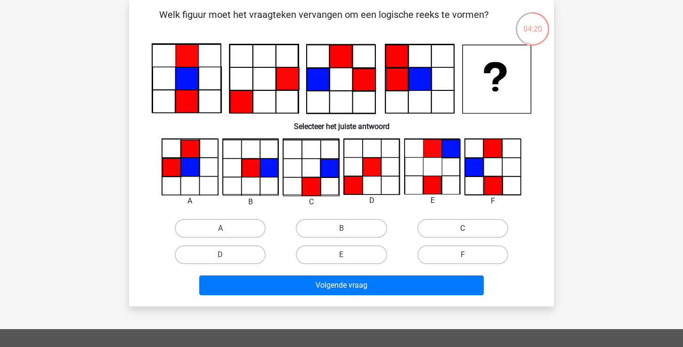
click at [431, 230] on label "C" at bounding box center [462, 228] width 91 height 19
click at [463, 230] on input "C" at bounding box center [466, 232] width 6 height 6
radio input "true"
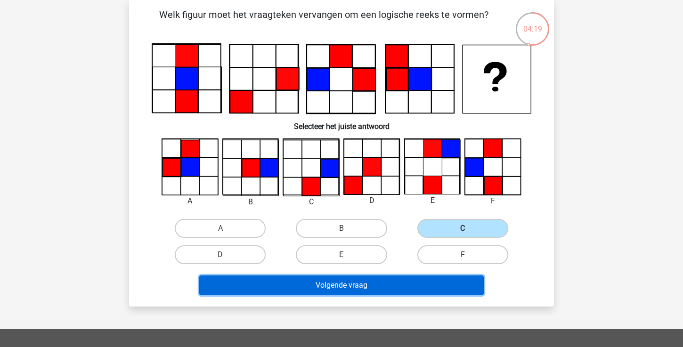
click at [366, 282] on button "Volgende vraag" at bounding box center [341, 286] width 285 height 20
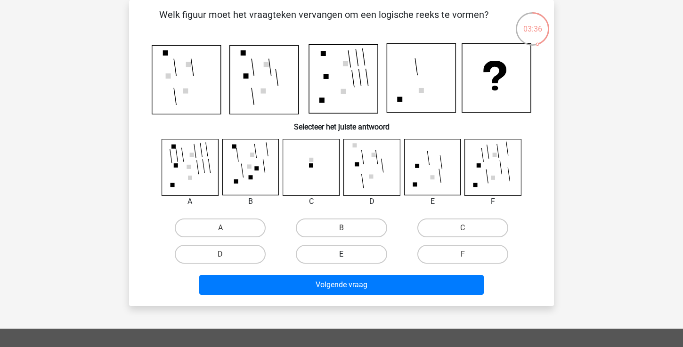
click at [367, 249] on label "E" at bounding box center [341, 254] width 91 height 19
click at [348, 254] on input "E" at bounding box center [345, 257] width 6 height 6
radio input "true"
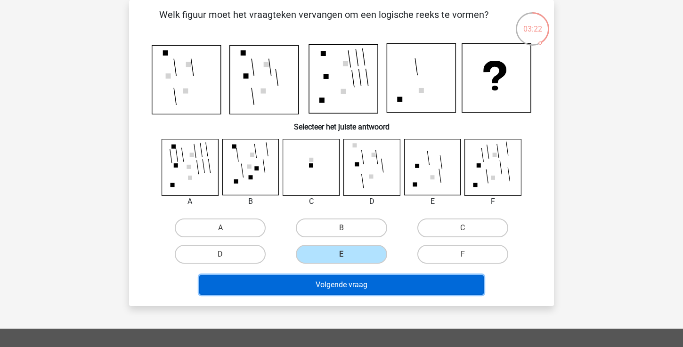
click at [364, 284] on button "Volgende vraag" at bounding box center [341, 285] width 285 height 20
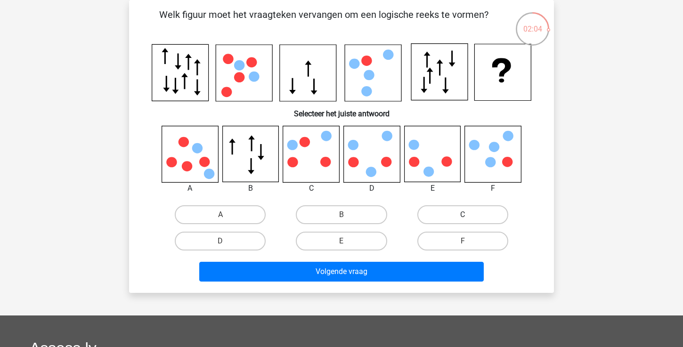
click at [425, 209] on label "C" at bounding box center [462, 214] width 91 height 19
click at [463, 215] on input "C" at bounding box center [466, 218] width 6 height 6
radio input "true"
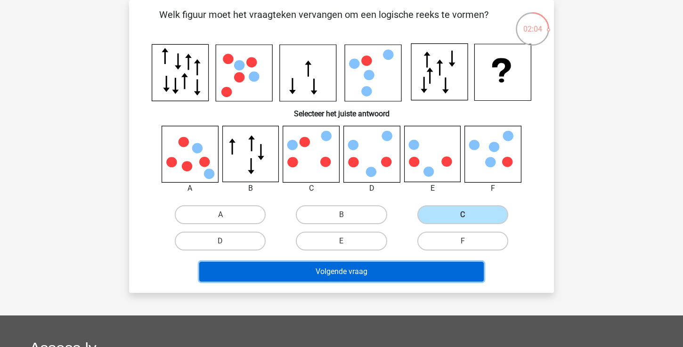
click at [380, 265] on button "Volgende vraag" at bounding box center [341, 272] width 285 height 20
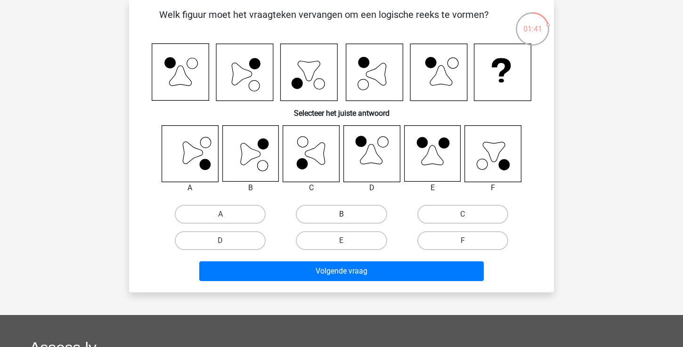
click at [335, 212] on label "B" at bounding box center [341, 214] width 91 height 19
click at [342, 214] on input "B" at bounding box center [345, 217] width 6 height 6
radio input "true"
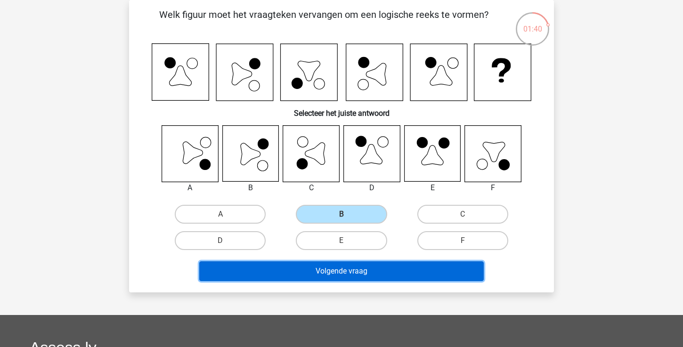
click at [335, 271] on button "Volgende vraag" at bounding box center [341, 272] width 285 height 20
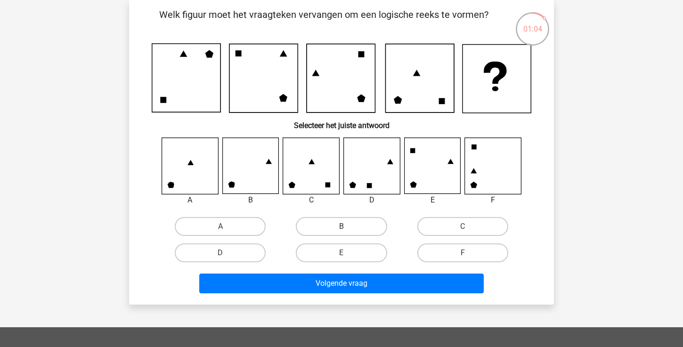
click at [341, 221] on label "B" at bounding box center [341, 226] width 91 height 19
click at [342, 227] on input "B" at bounding box center [345, 230] width 6 height 6
radio input "true"
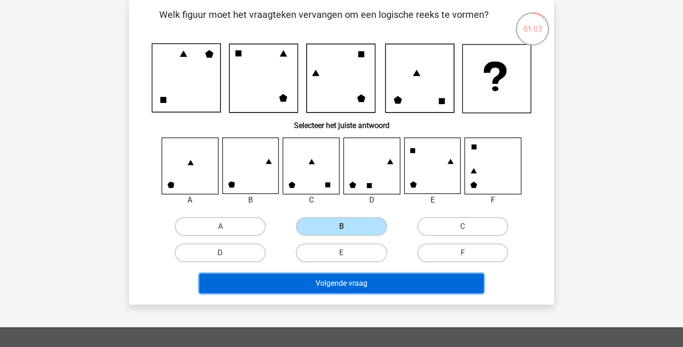
click at [322, 279] on button "Volgende vraag" at bounding box center [341, 284] width 285 height 20
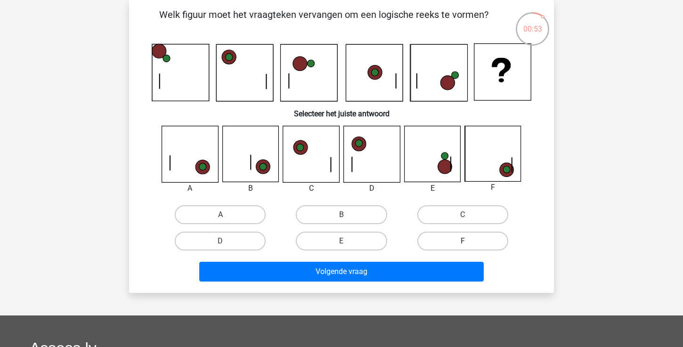
click at [467, 238] on label "F" at bounding box center [462, 241] width 91 height 19
click at [467, 241] on input "F" at bounding box center [466, 244] width 6 height 6
radio input "true"
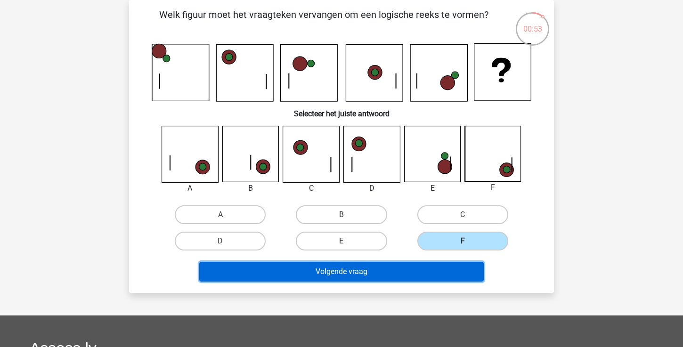
click at [449, 275] on button "Volgende vraag" at bounding box center [341, 272] width 285 height 20
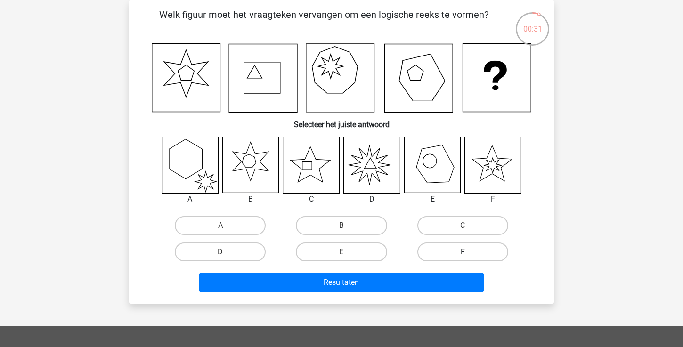
click at [456, 247] on label "F" at bounding box center [462, 252] width 91 height 19
click at [463, 252] on input "F" at bounding box center [466, 255] width 6 height 6
radio input "true"
click at [244, 254] on label "D" at bounding box center [220, 252] width 91 height 19
click at [227, 254] on input "D" at bounding box center [224, 255] width 6 height 6
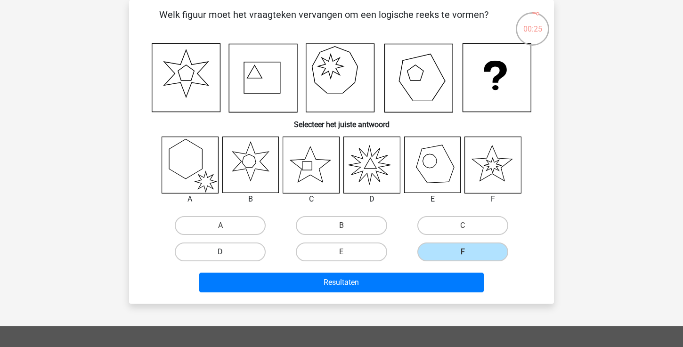
radio input "true"
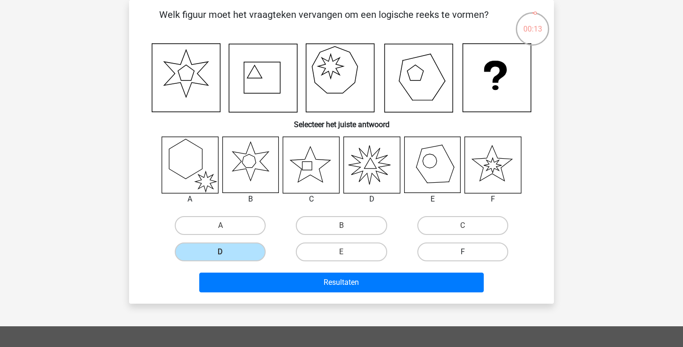
click at [427, 248] on label "F" at bounding box center [462, 252] width 91 height 19
click at [463, 252] on input "F" at bounding box center [466, 255] width 6 height 6
radio input "true"
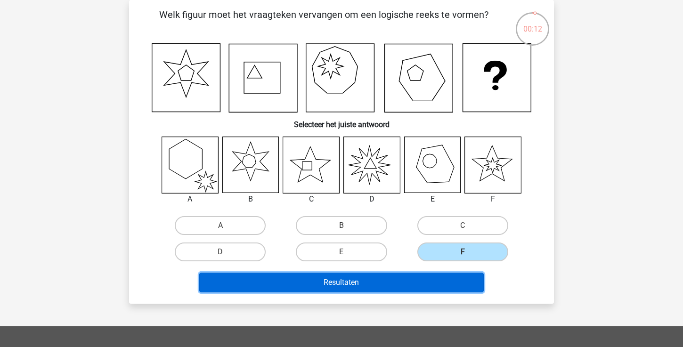
click at [394, 286] on button "Resultaten" at bounding box center [341, 283] width 285 height 20
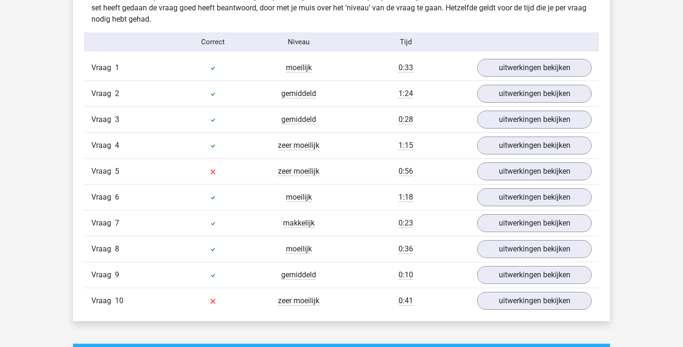
scroll to position [575, 0]
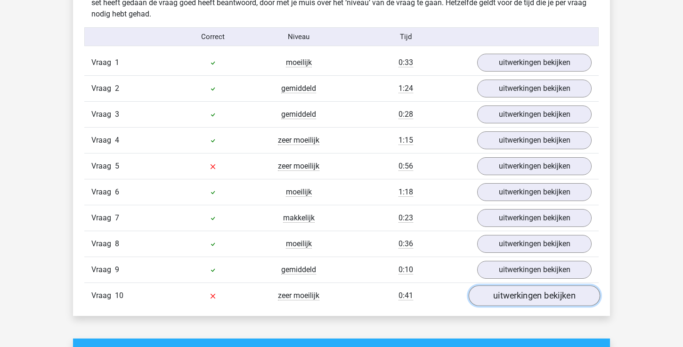
click at [532, 300] on link "uitwerkingen bekijken" at bounding box center [534, 296] width 131 height 21
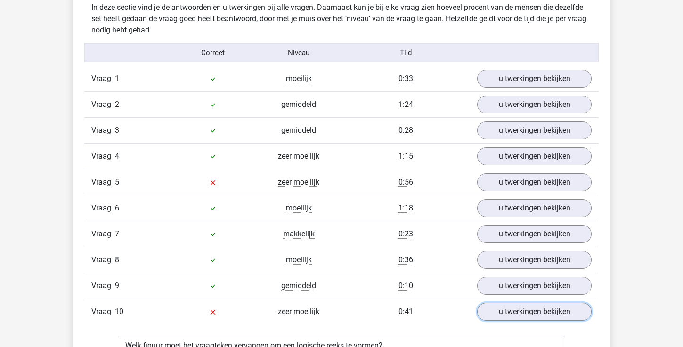
scroll to position [557, 0]
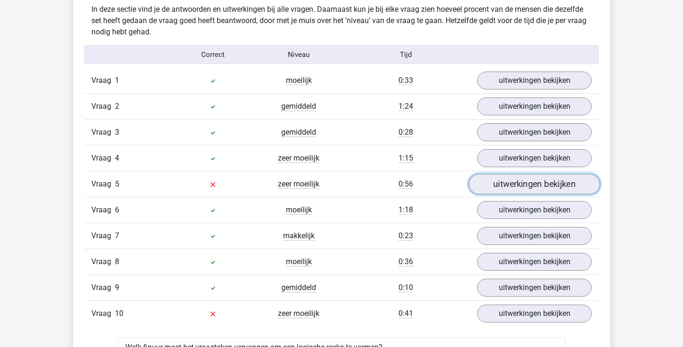
click at [498, 189] on link "uitwerkingen bekijken" at bounding box center [534, 184] width 131 height 21
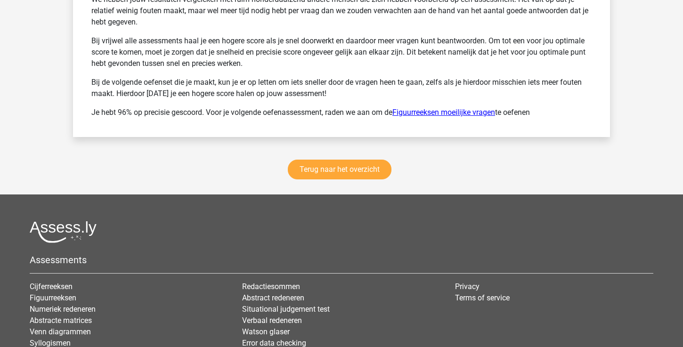
scroll to position [2515, 0]
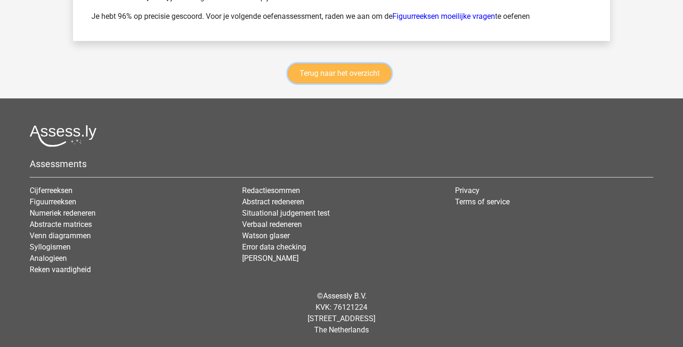
click at [327, 75] on link "Terug naar het overzicht" at bounding box center [340, 74] width 104 height 20
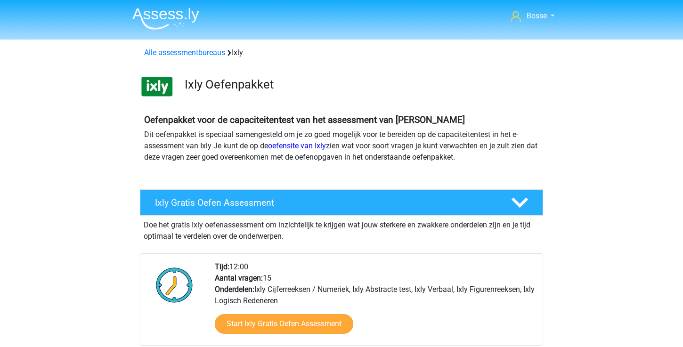
click at [144, 14] on img at bounding box center [165, 19] width 67 height 22
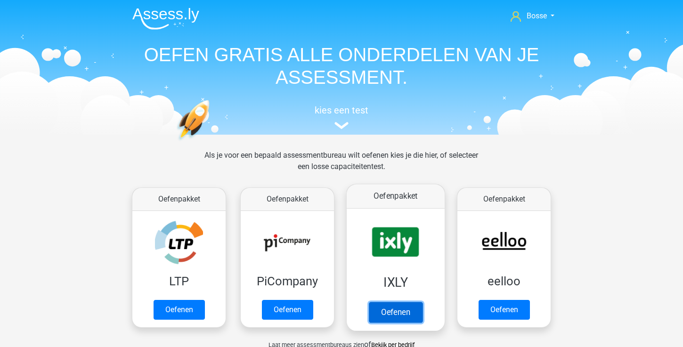
click at [381, 310] on link "Oefenen" at bounding box center [396, 312] width 54 height 21
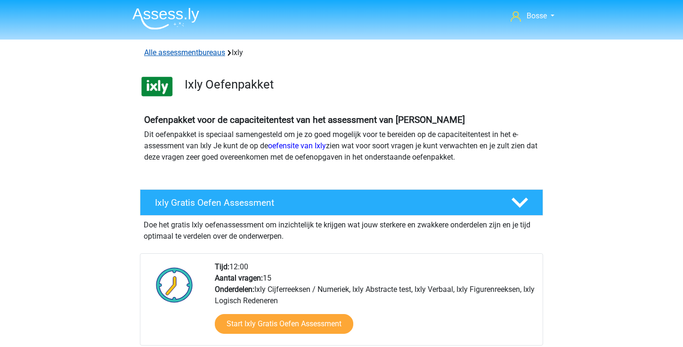
click at [210, 50] on link "Alle assessmentbureaus" at bounding box center [184, 52] width 81 height 9
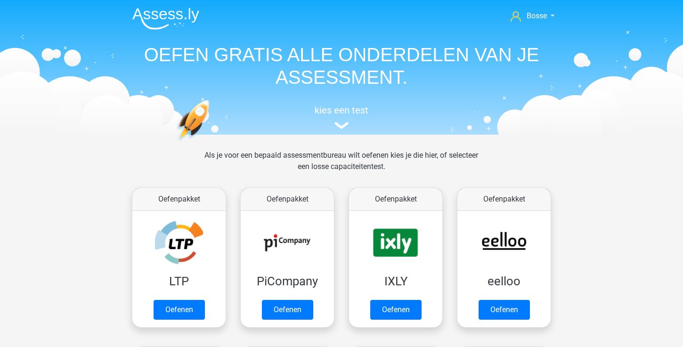
scroll to position [150, 0]
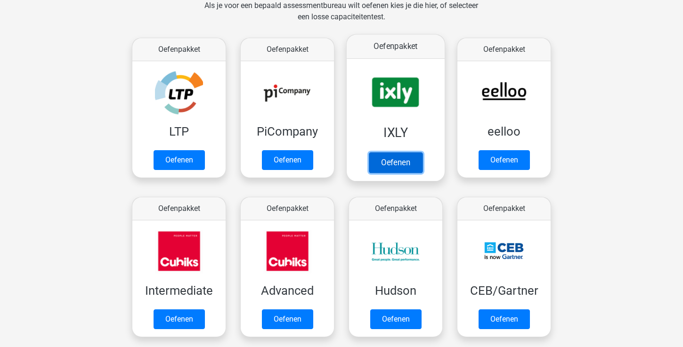
click at [381, 169] on link "Oefenen" at bounding box center [396, 162] width 54 height 21
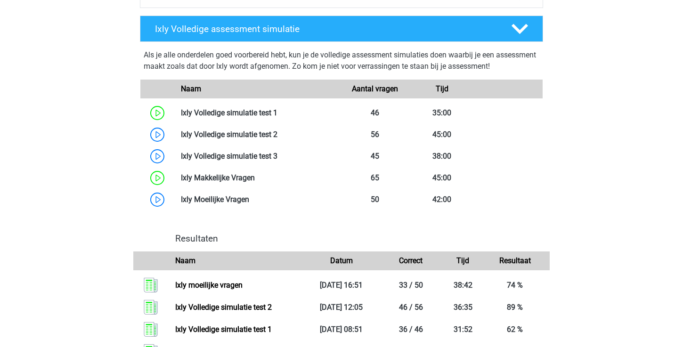
scroll to position [515, 0]
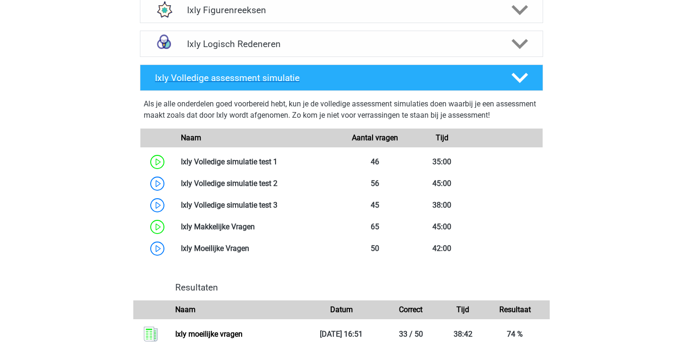
click at [524, 83] on icon at bounding box center [520, 78] width 16 height 16
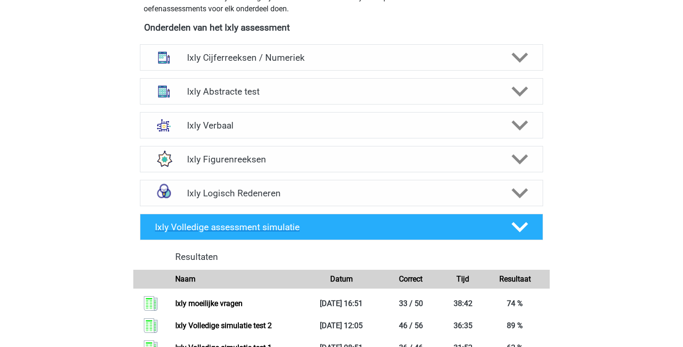
scroll to position [358, 0]
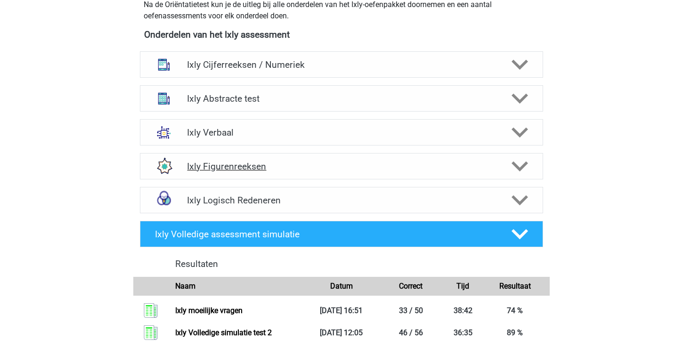
click at [523, 155] on div "Ixly Figurenreeksen" at bounding box center [341, 166] width 403 height 26
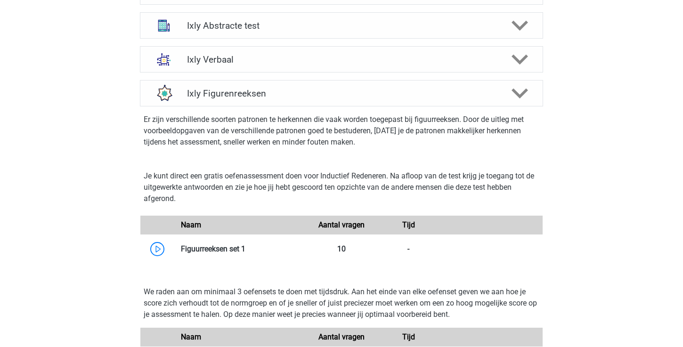
scroll to position [426, 0]
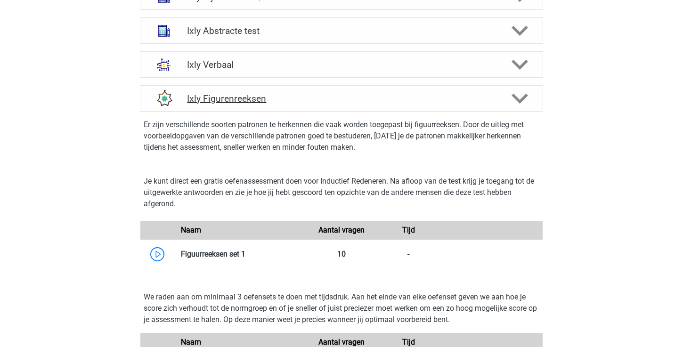
click at [525, 86] on div "Ixly Figurenreeksen" at bounding box center [341, 98] width 403 height 26
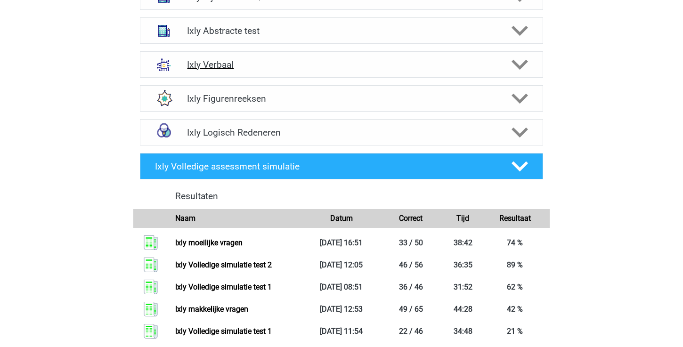
click at [521, 65] on polygon at bounding box center [520, 65] width 16 height 10
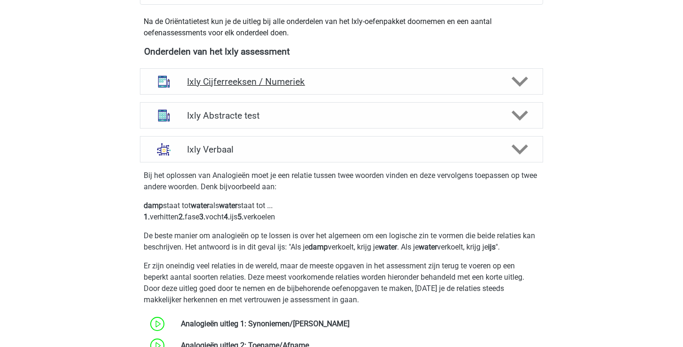
scroll to position [346, 0]
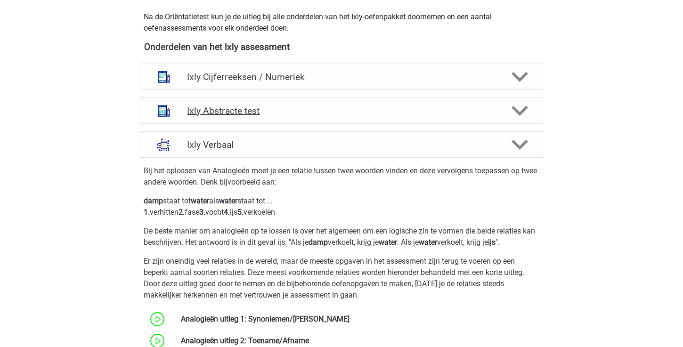
click at [528, 121] on div "Ixly Abstracte test" at bounding box center [341, 111] width 403 height 26
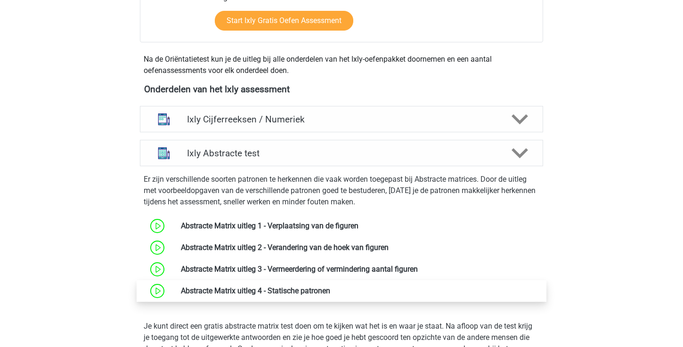
scroll to position [218, 0]
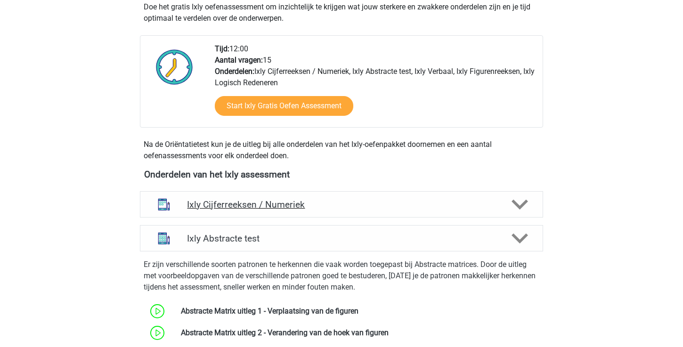
click at [520, 206] on polygon at bounding box center [520, 205] width 16 height 10
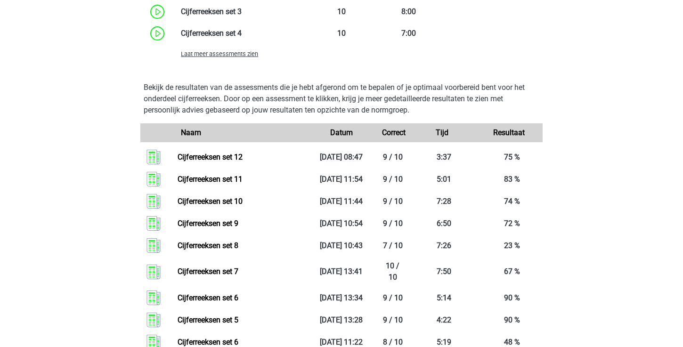
scroll to position [838, 0]
